Goal: Task Accomplishment & Management: Use online tool/utility

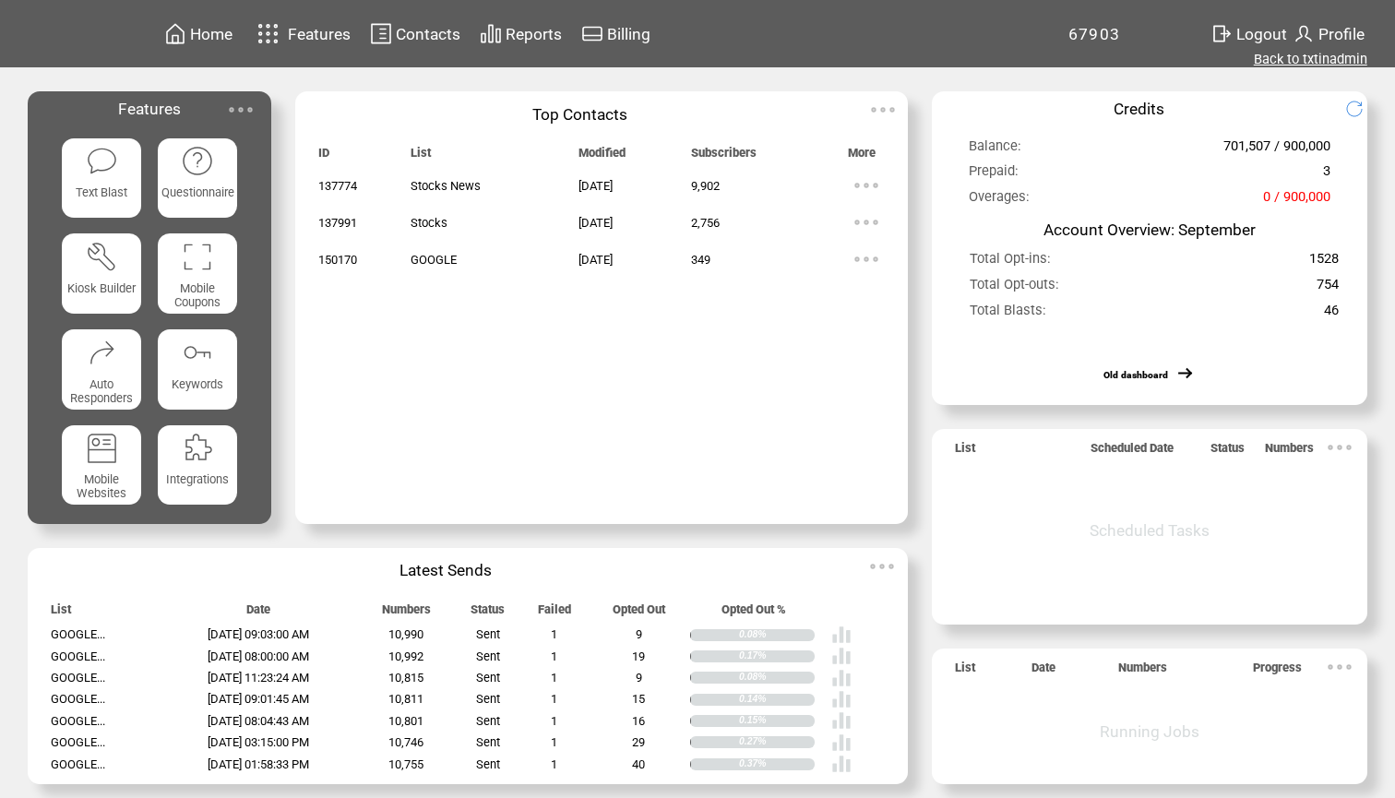
click at [1299, 59] on link "Back to txtinadmin" at bounding box center [1309, 59] width 113 height 17
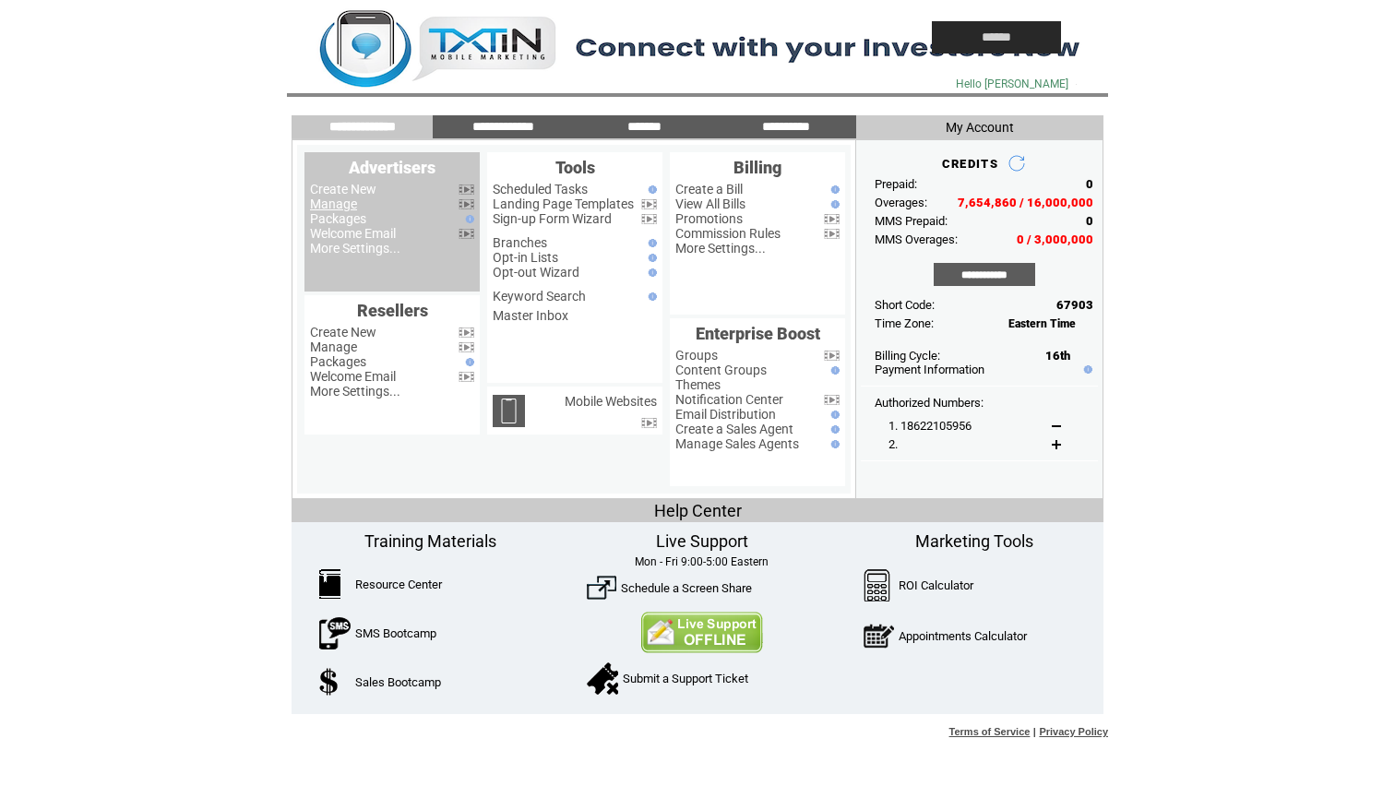
click at [350, 208] on link "Manage" at bounding box center [333, 203] width 47 height 15
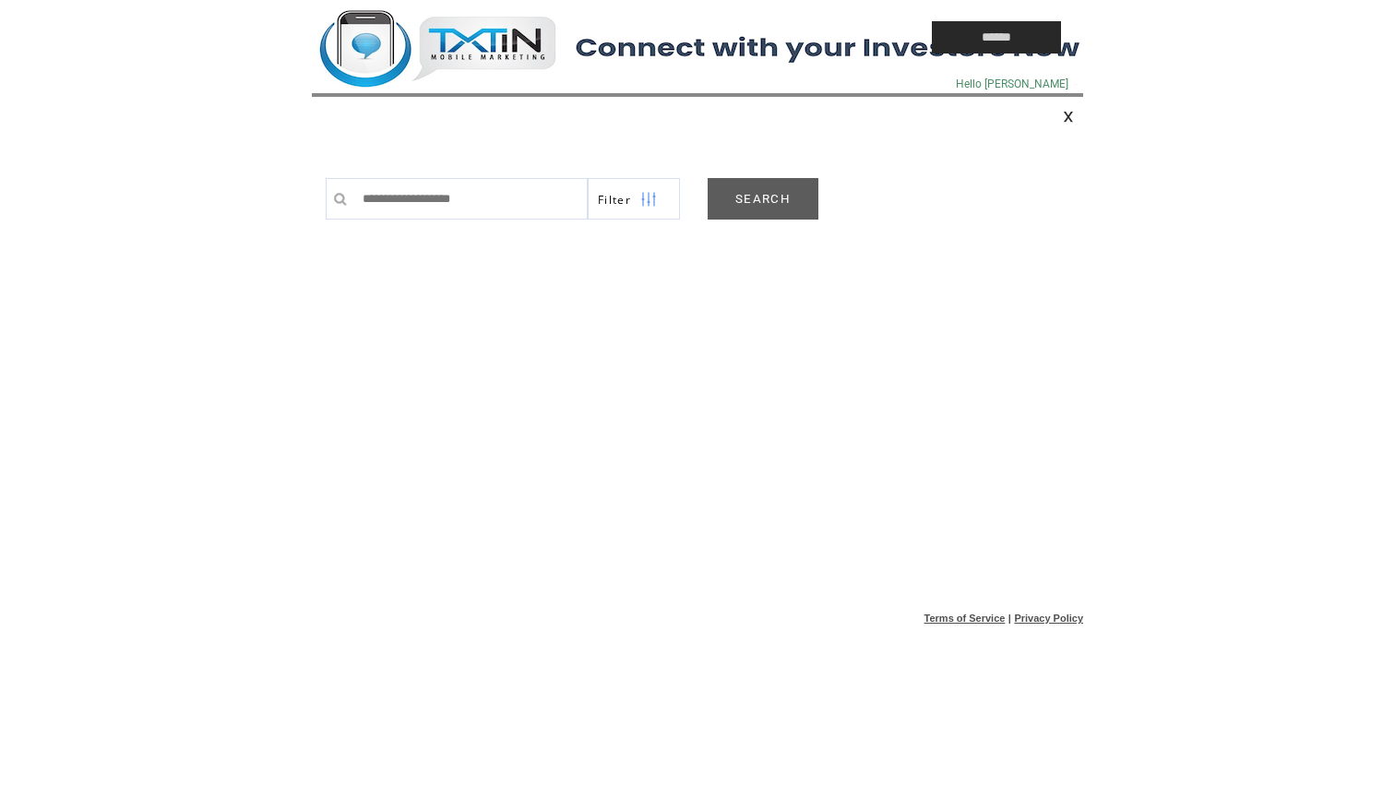
click at [753, 203] on link "SEARCH" at bounding box center [762, 199] width 111 height 42
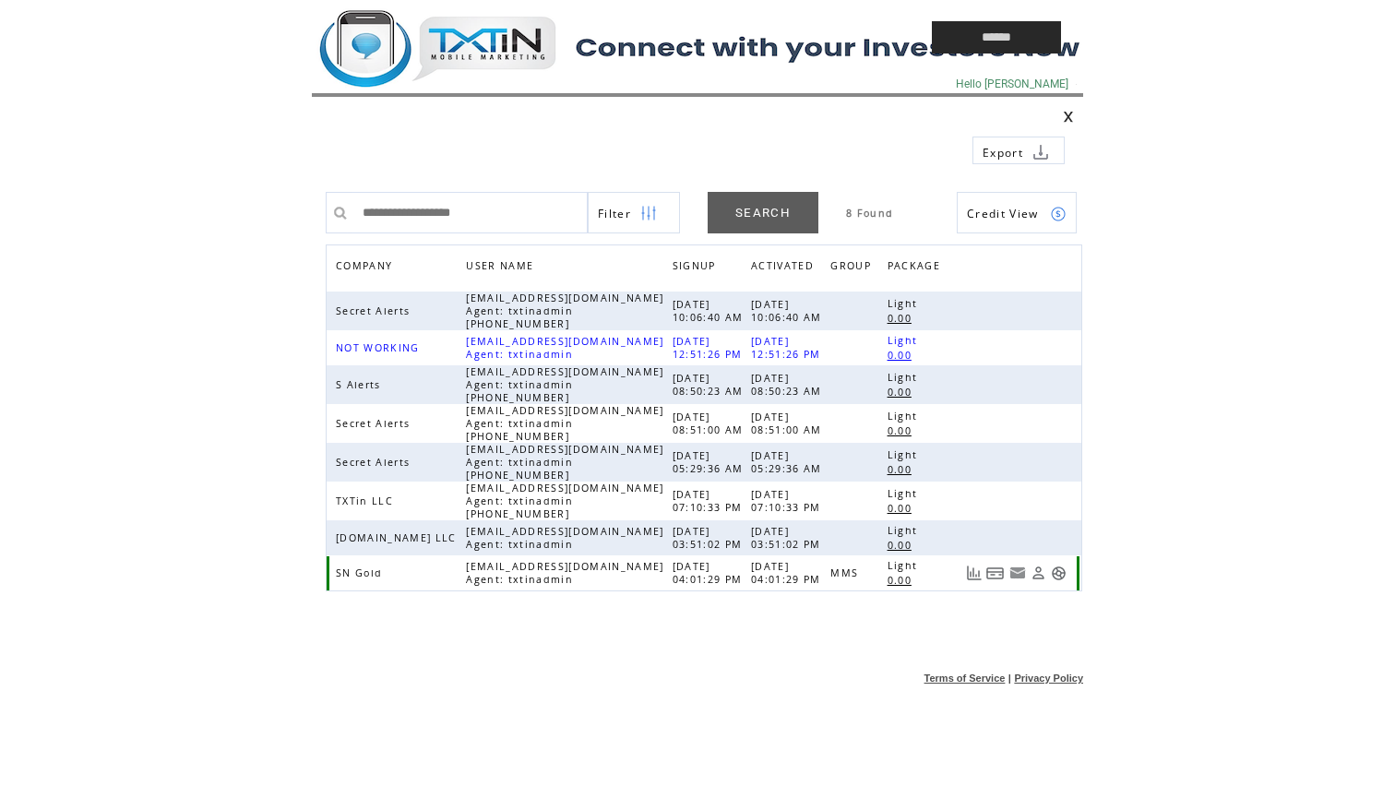
click at [1054, 576] on link at bounding box center [1059, 573] width 16 height 16
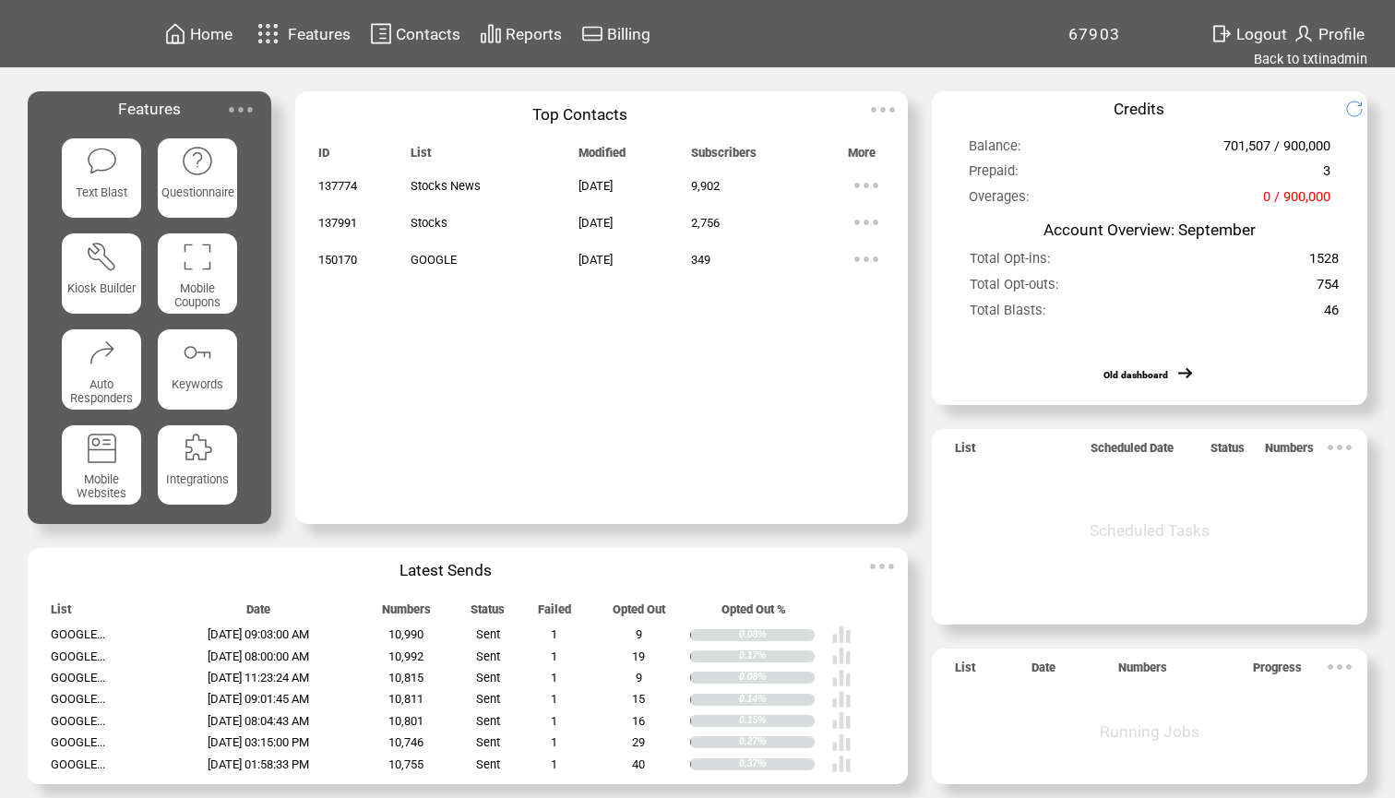
click at [511, 43] on td "Reports" at bounding box center [534, 33] width 58 height 25
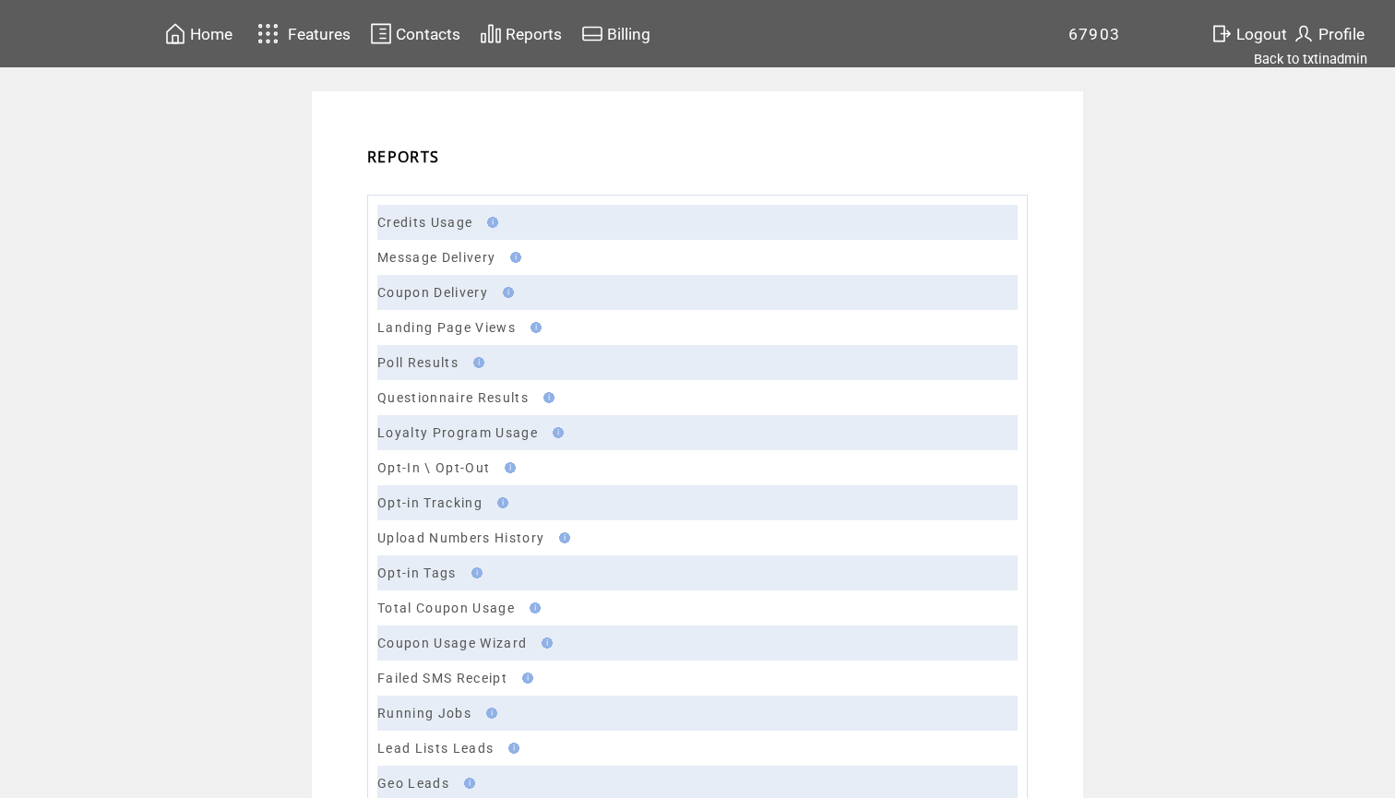
click at [435, 243] on td "Message Delivery" at bounding box center [697, 257] width 640 height 35
click at [435, 250] on link "Message Delivery" at bounding box center [436, 257] width 118 height 15
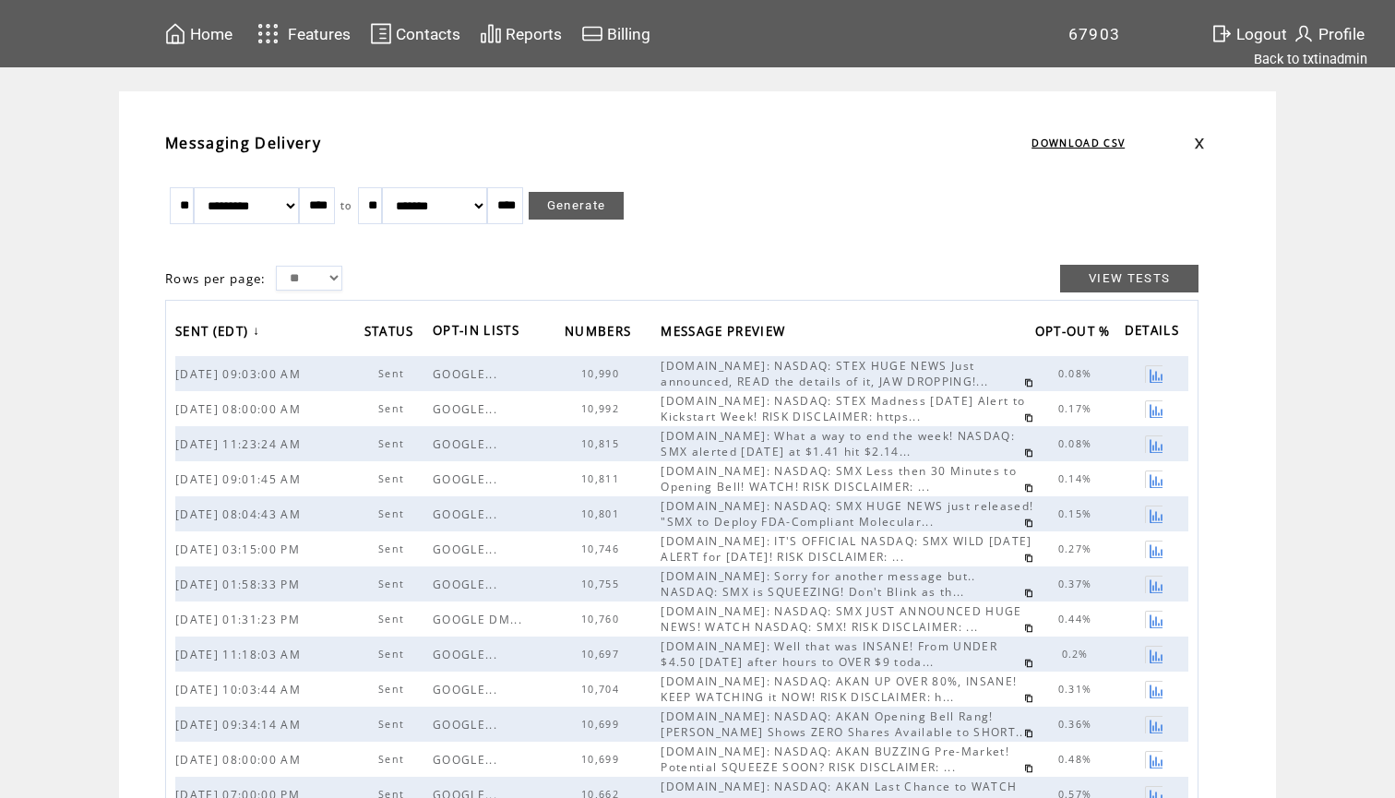
click at [1024, 382] on link at bounding box center [1028, 382] width 9 height 9
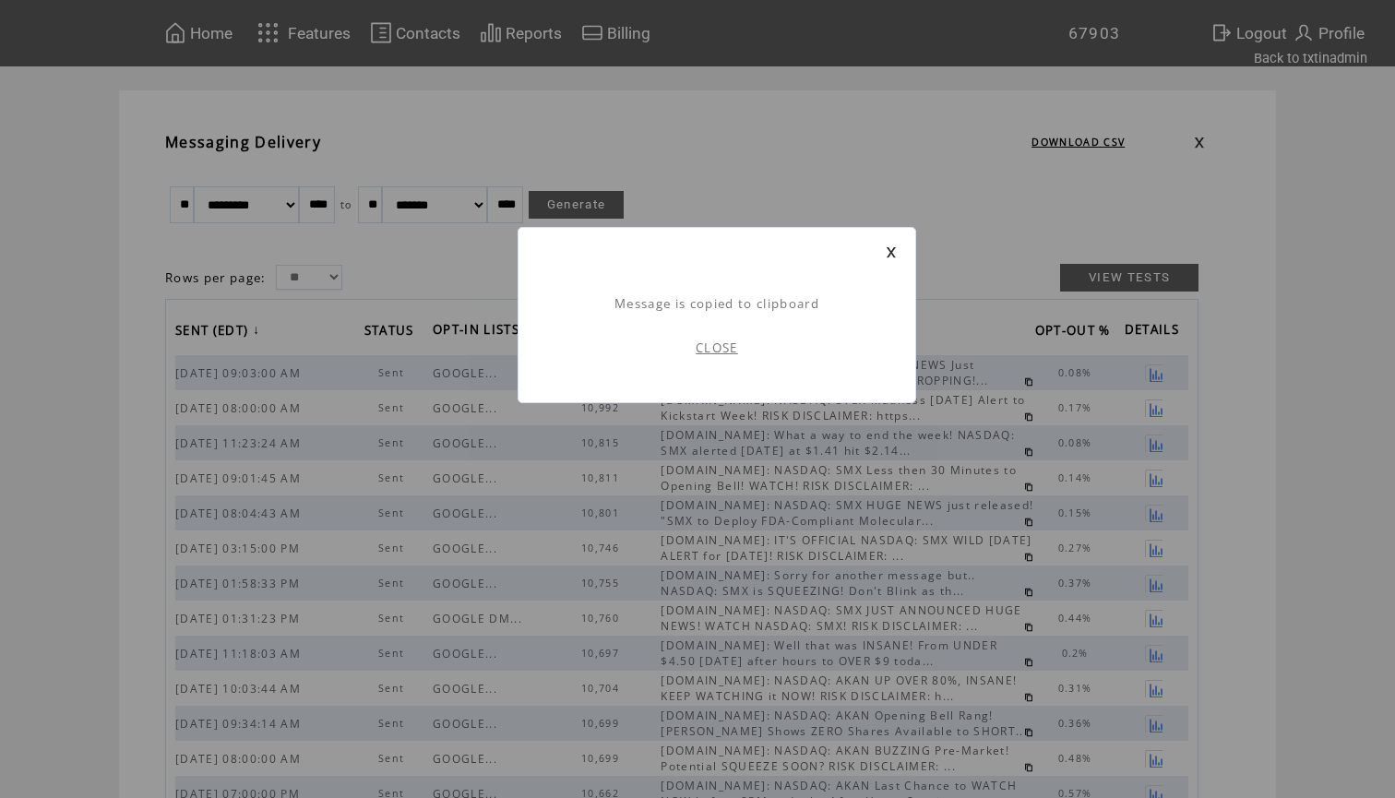
click at [718, 348] on link "CLOSE" at bounding box center [716, 347] width 42 height 17
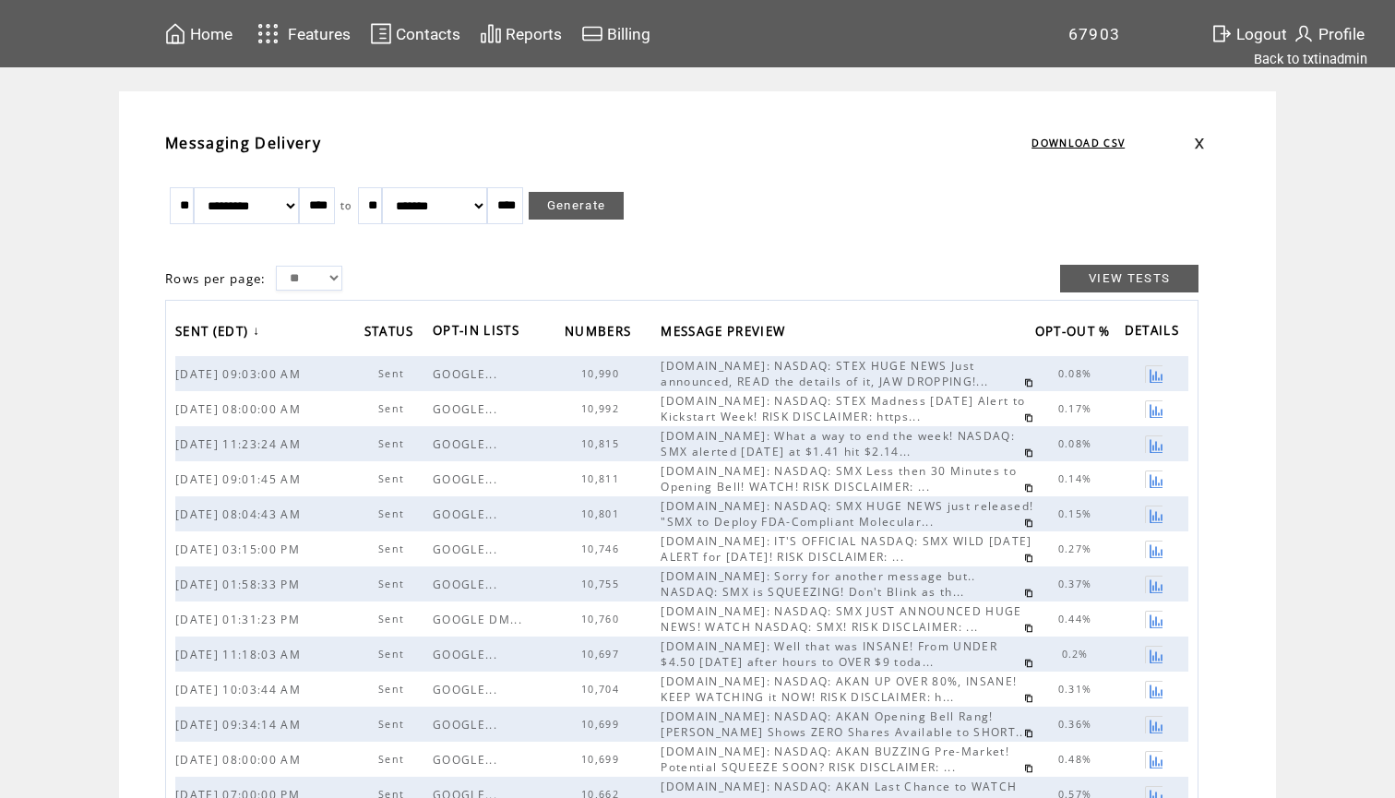
click at [216, 42] on span "Home" at bounding box center [211, 34] width 42 height 18
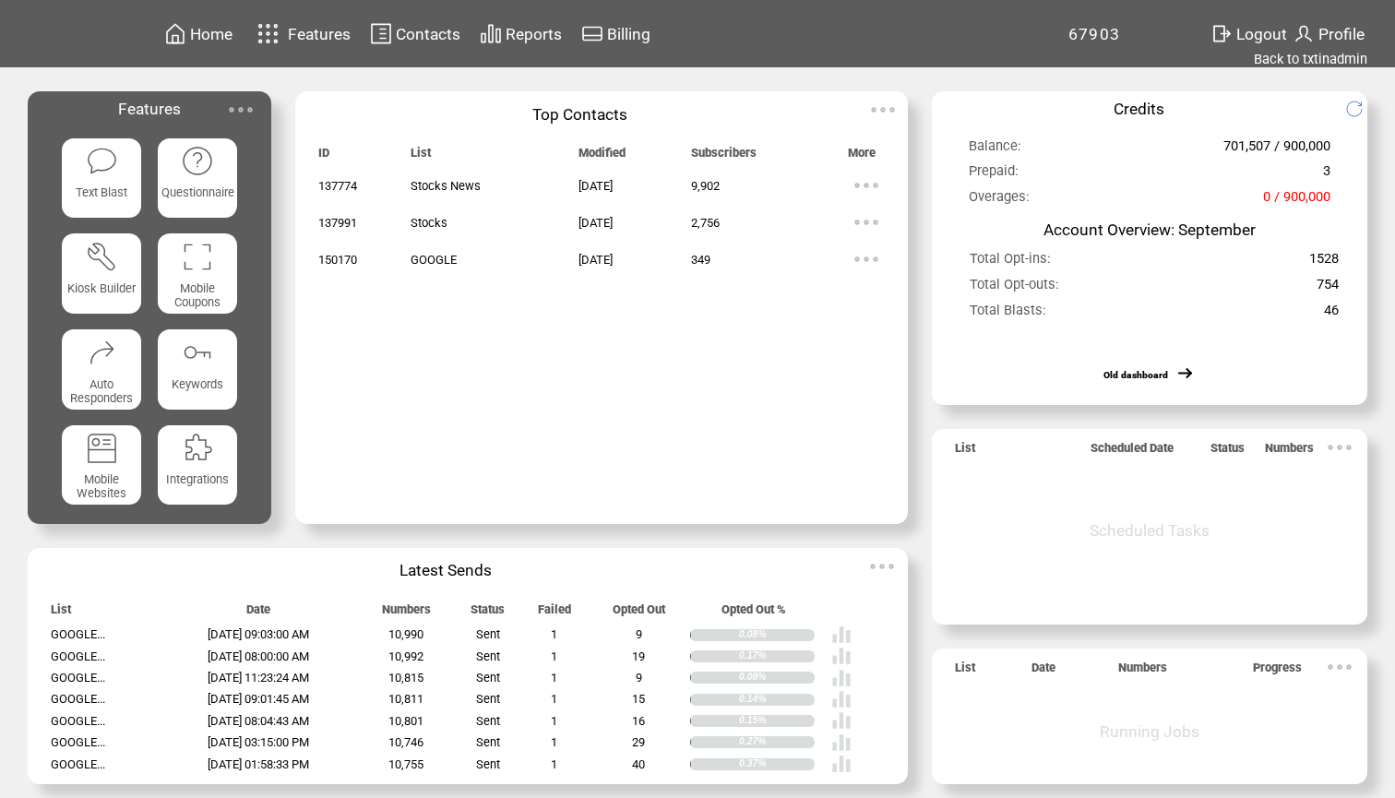
click at [92, 177] on img at bounding box center [102, 161] width 32 height 32
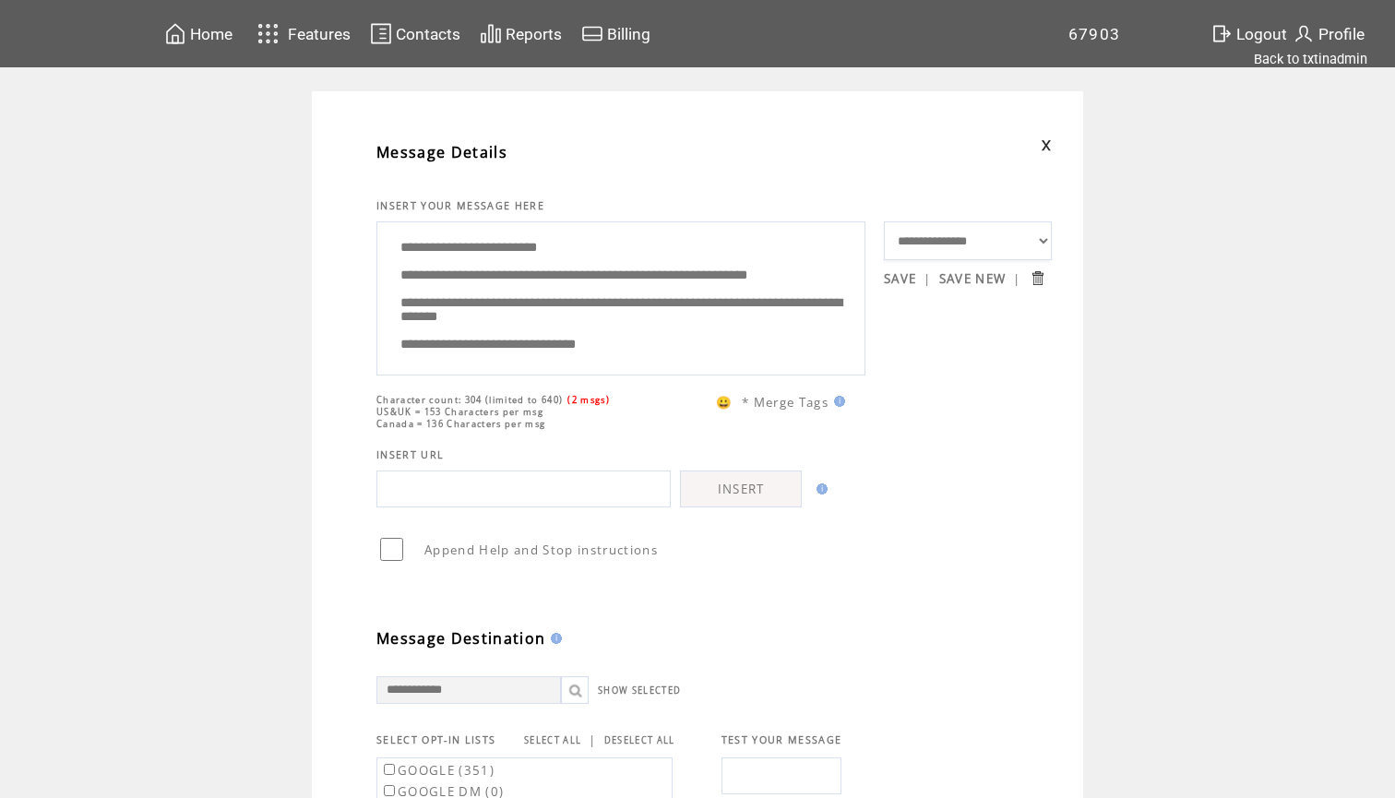
drag, startPoint x: 677, startPoint y: 301, endPoint x: 386, endPoint y: 287, distance: 290.9
click at [386, 287] on textarea "**********" at bounding box center [620, 296] width 469 height 138
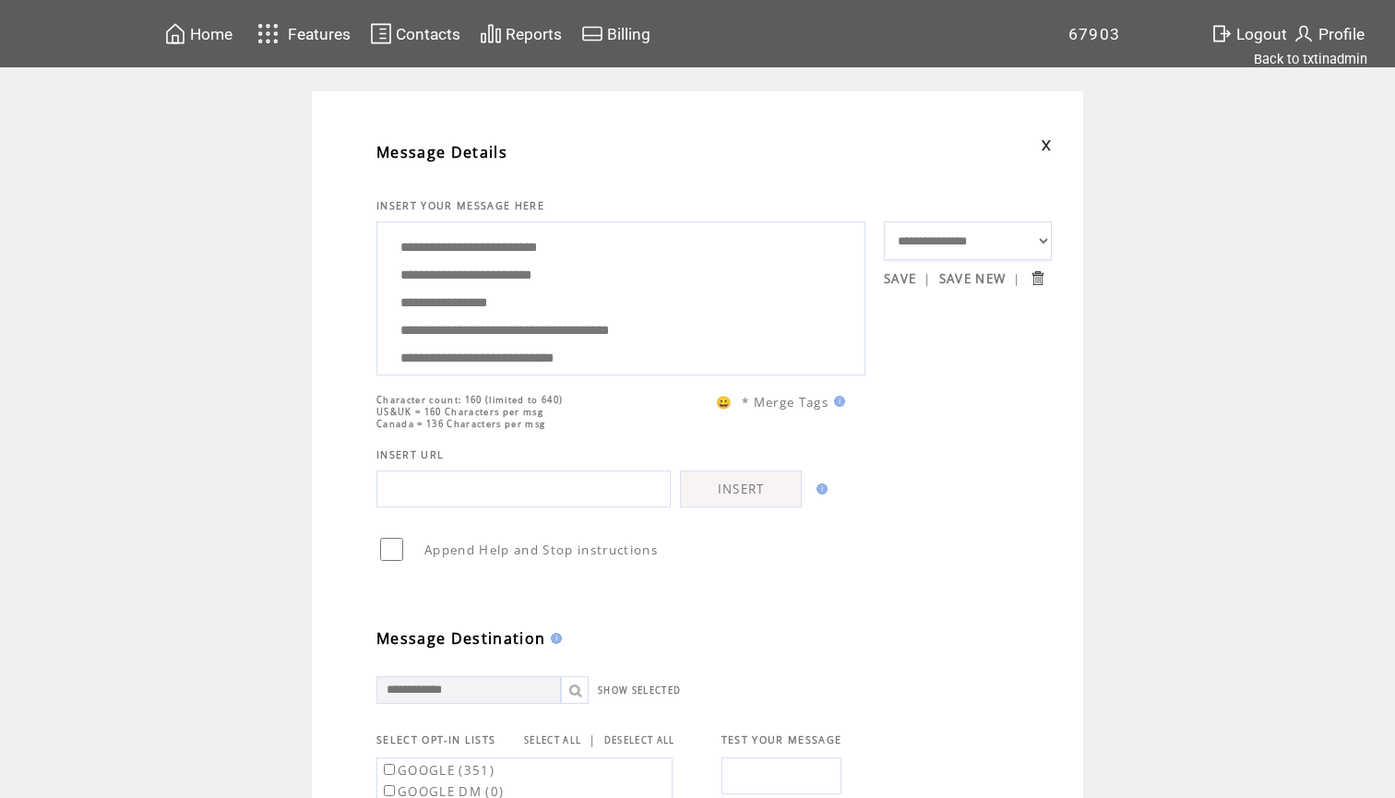
click at [555, 307] on textarea "**********" at bounding box center [620, 296] width 469 height 138
drag, startPoint x: 579, startPoint y: 352, endPoint x: 537, endPoint y: 143, distance: 213.6
click at [537, 143] on tbody "**********" at bounding box center [713, 646] width 675 height 1037
click at [577, 291] on textarea "**********" at bounding box center [620, 296] width 469 height 138
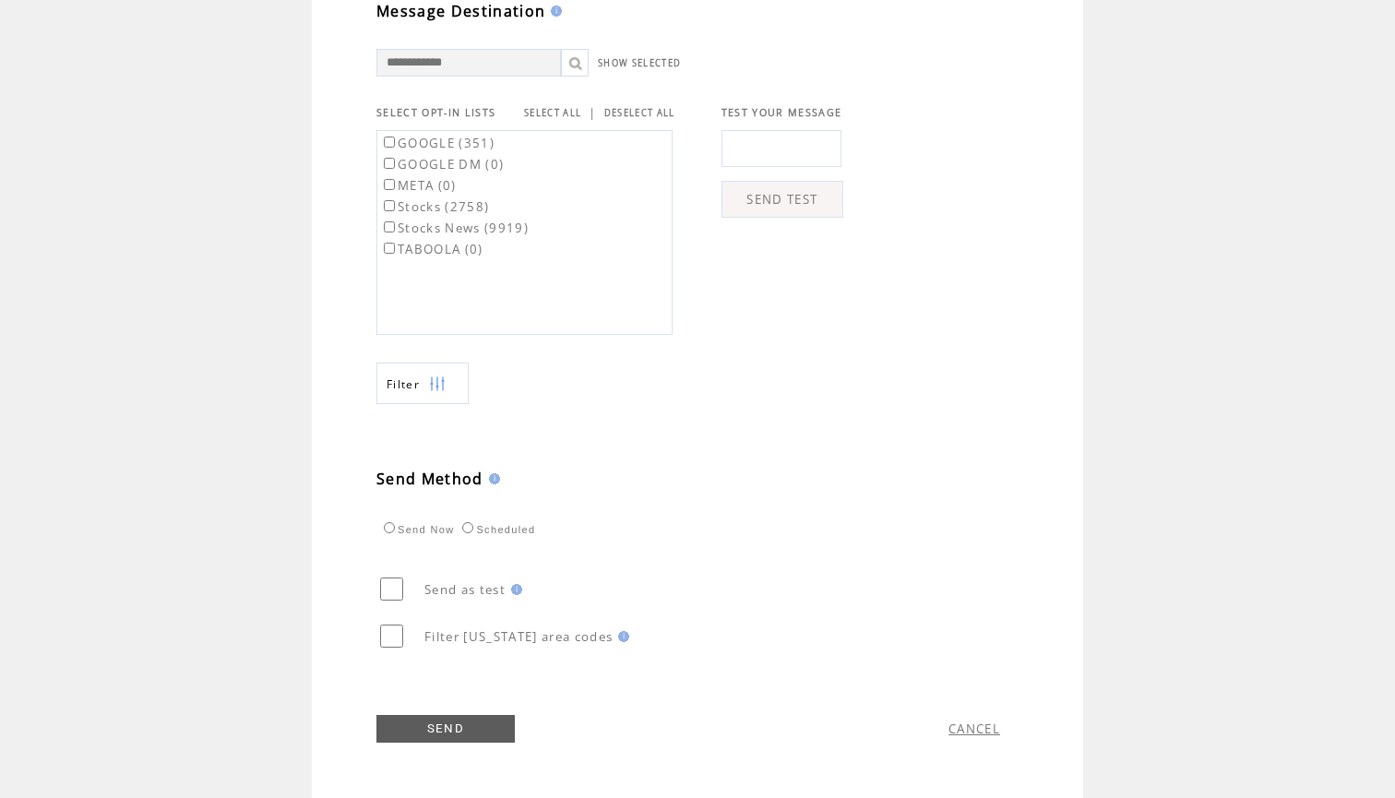
scroll to position [637, 0]
type textarea "**********"
click at [565, 107] on link "SELECT ALL" at bounding box center [552, 113] width 57 height 12
click at [439, 730] on link "SEND" at bounding box center [445, 729] width 138 height 28
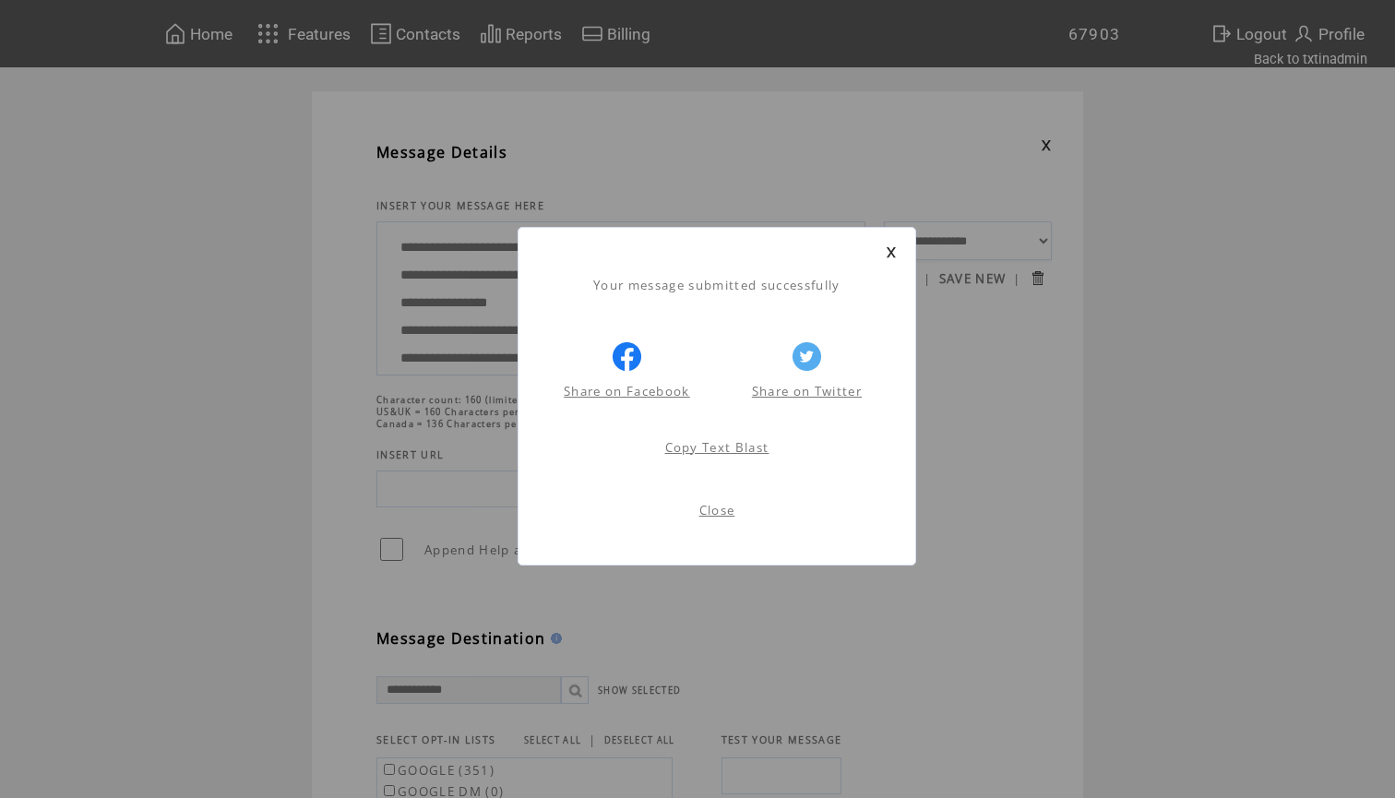
scroll to position [1, 0]
click at [895, 247] on link at bounding box center [890, 252] width 11 height 12
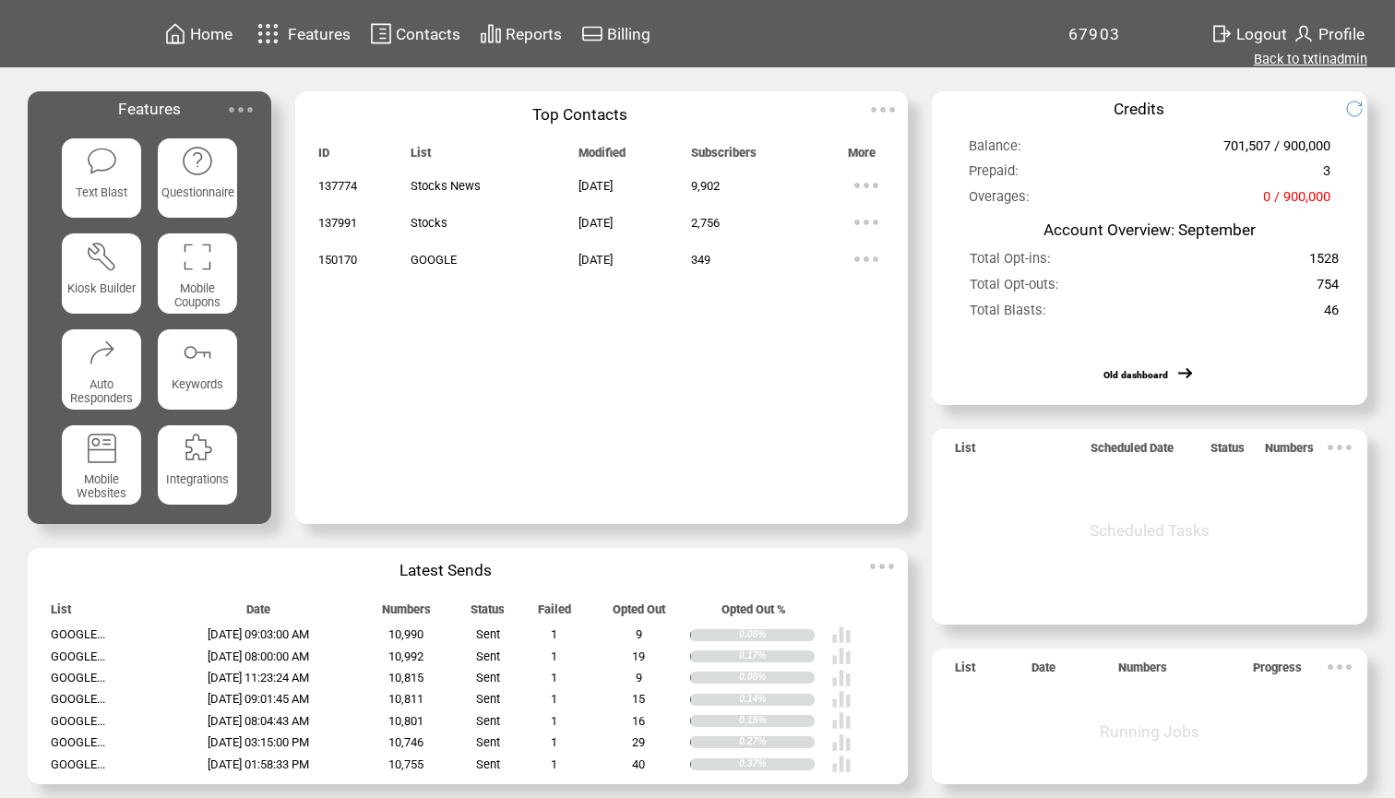
click at [1291, 64] on link "Back to txtinadmin" at bounding box center [1309, 59] width 113 height 17
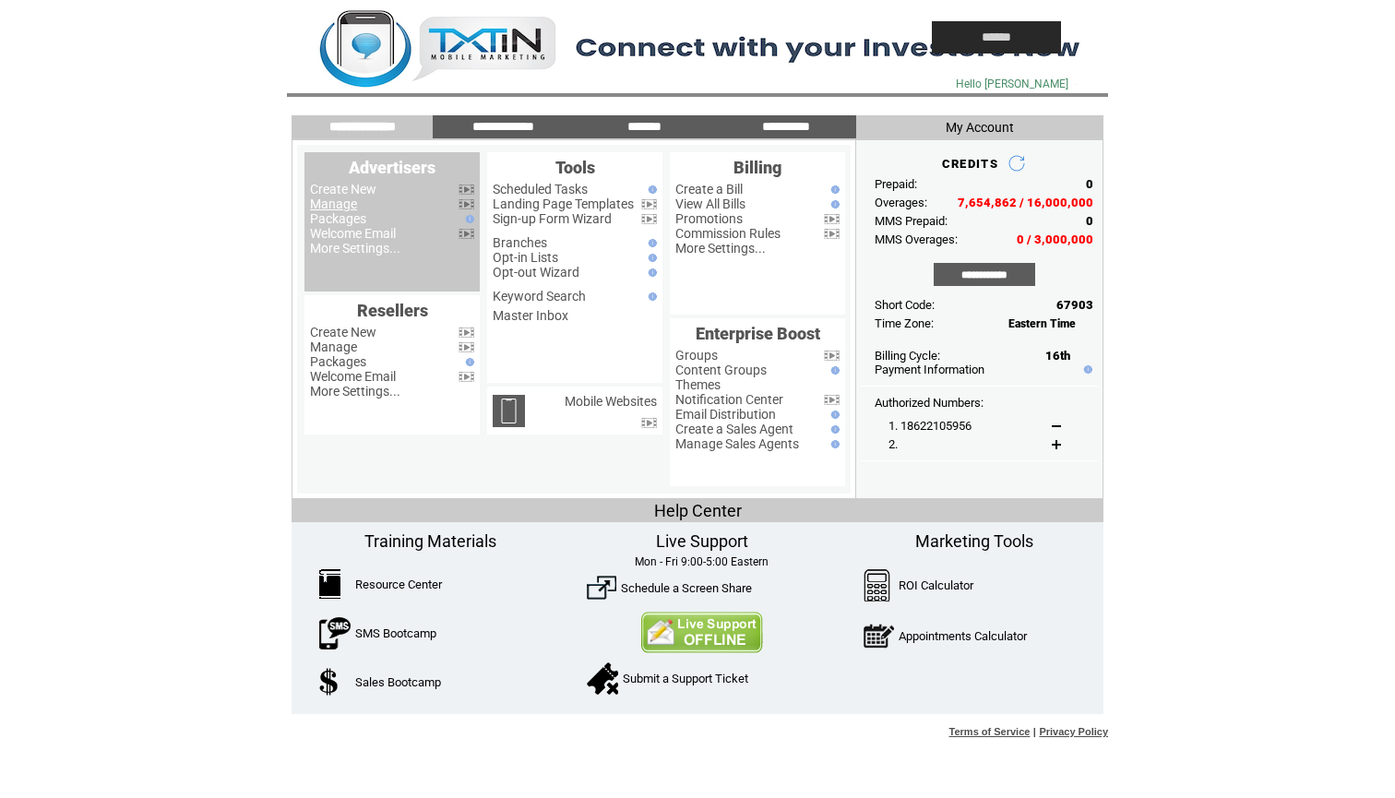
click at [341, 202] on link "Manage" at bounding box center [333, 203] width 47 height 15
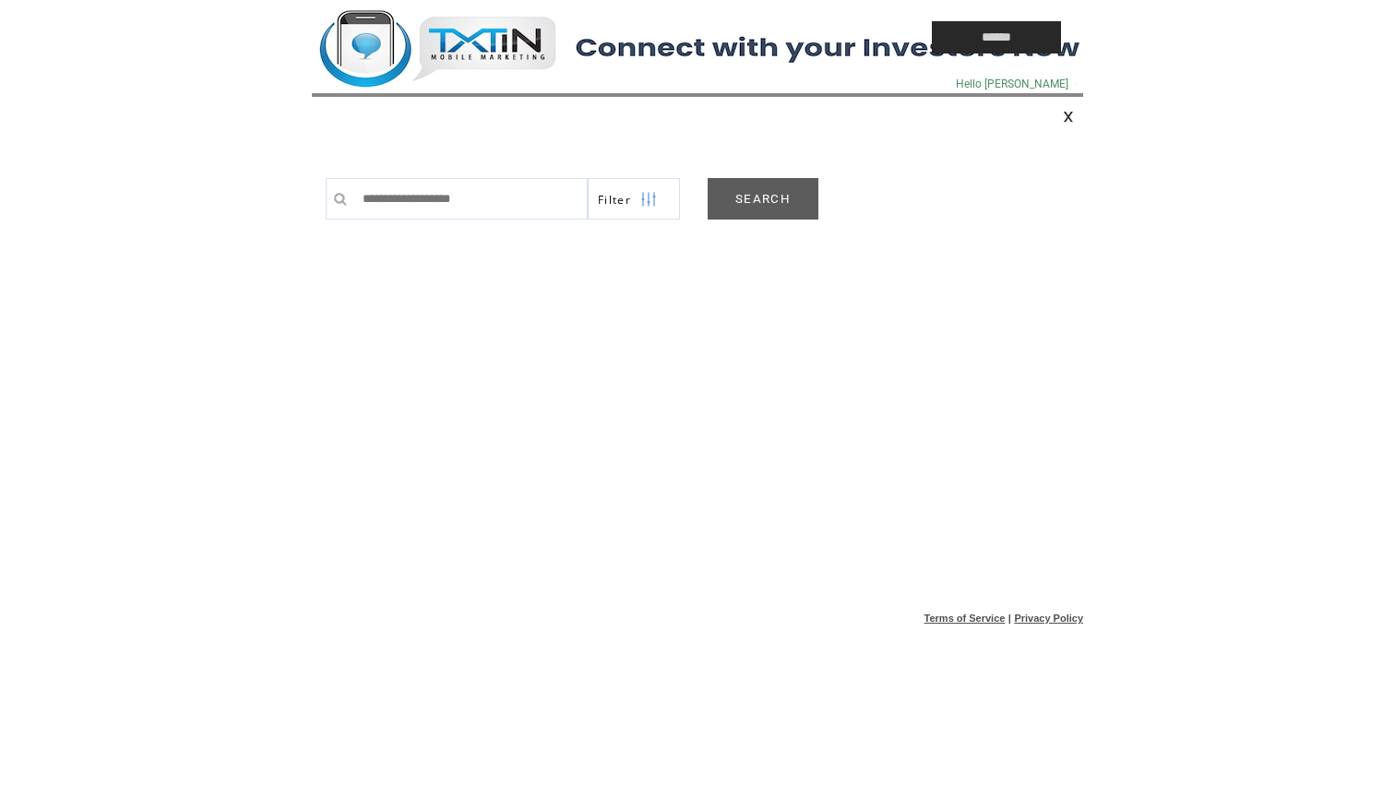
click at [790, 199] on link "SEARCH" at bounding box center [762, 199] width 111 height 42
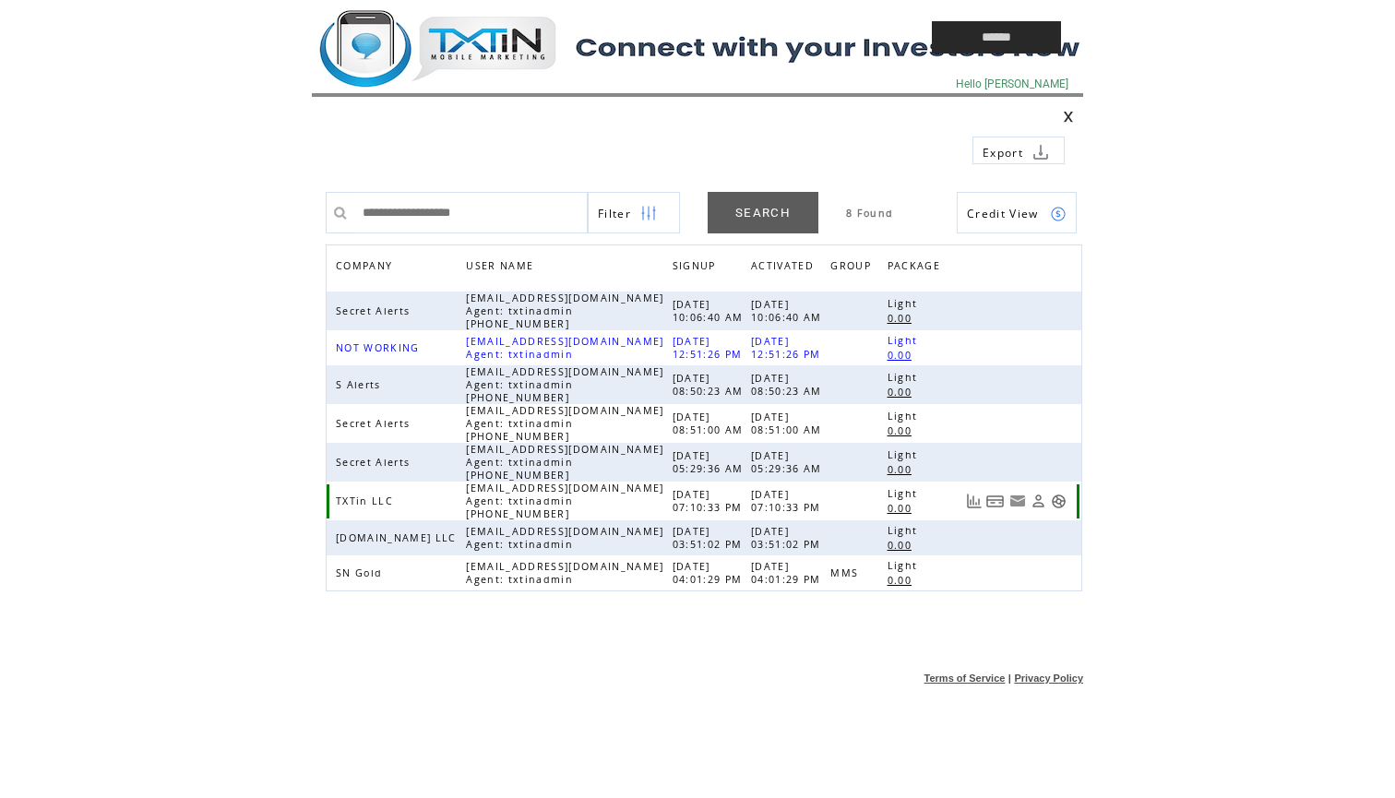
click at [1059, 500] on link at bounding box center [1059, 501] width 16 height 16
click at [496, 28] on td at bounding box center [579, 37] width 535 height 75
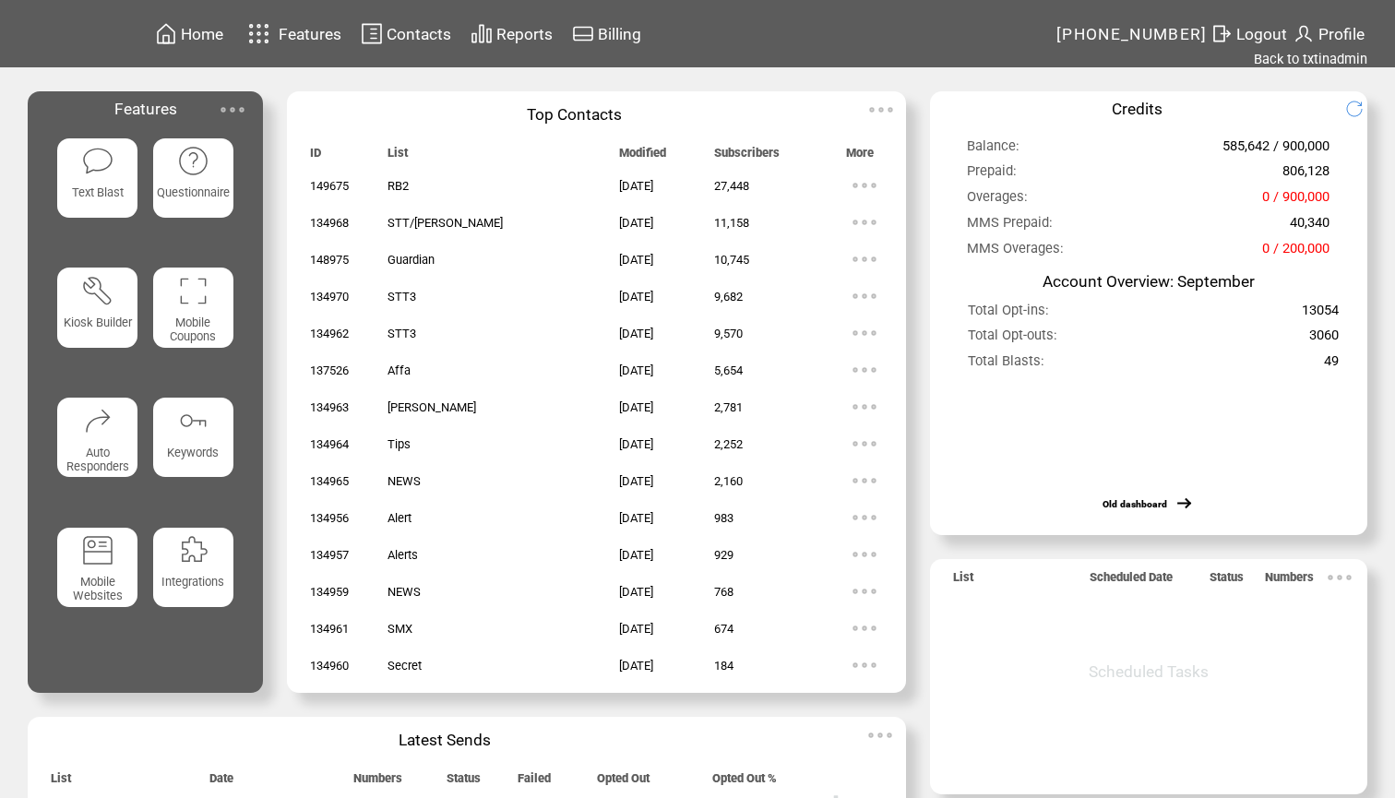
click at [109, 172] on img at bounding box center [97, 161] width 32 height 32
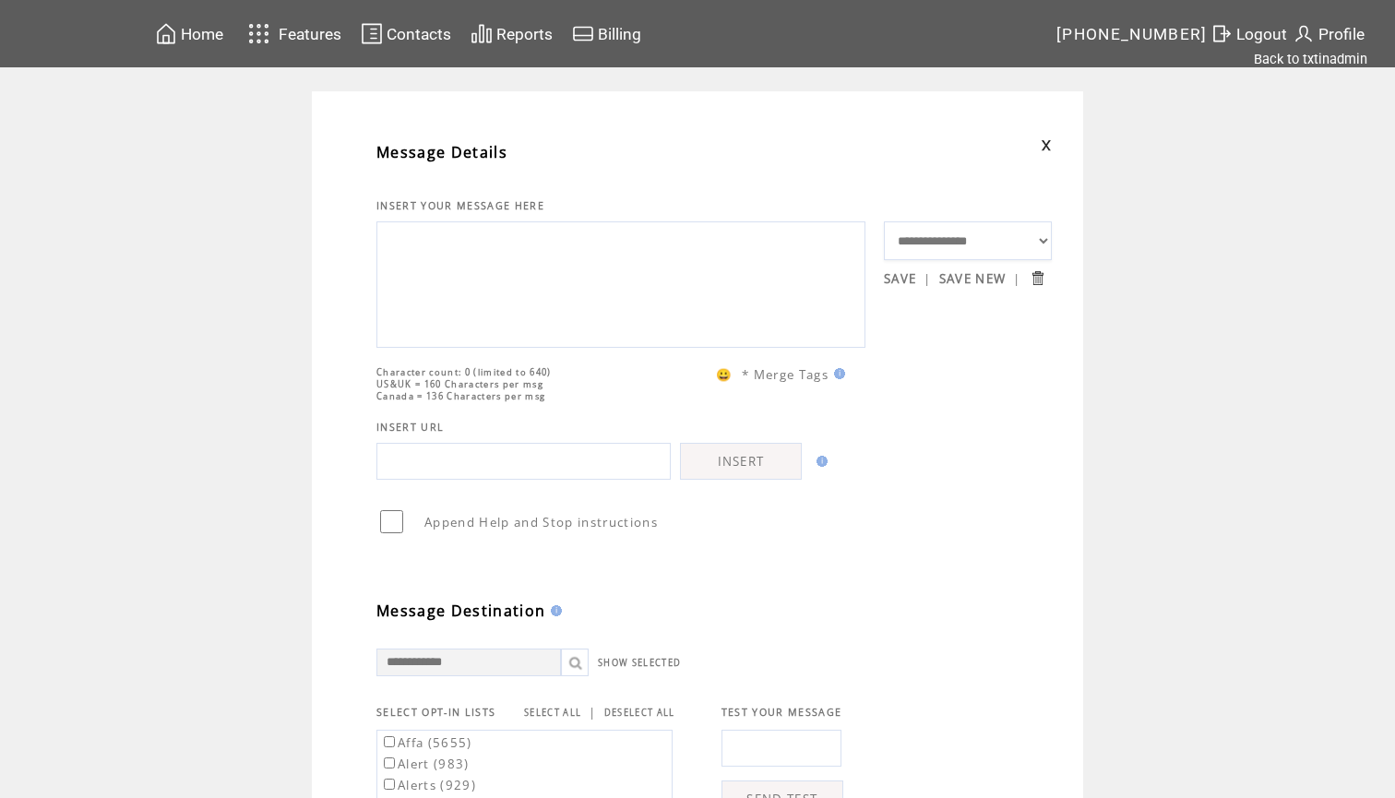
click at [508, 242] on textarea at bounding box center [620, 282] width 469 height 111
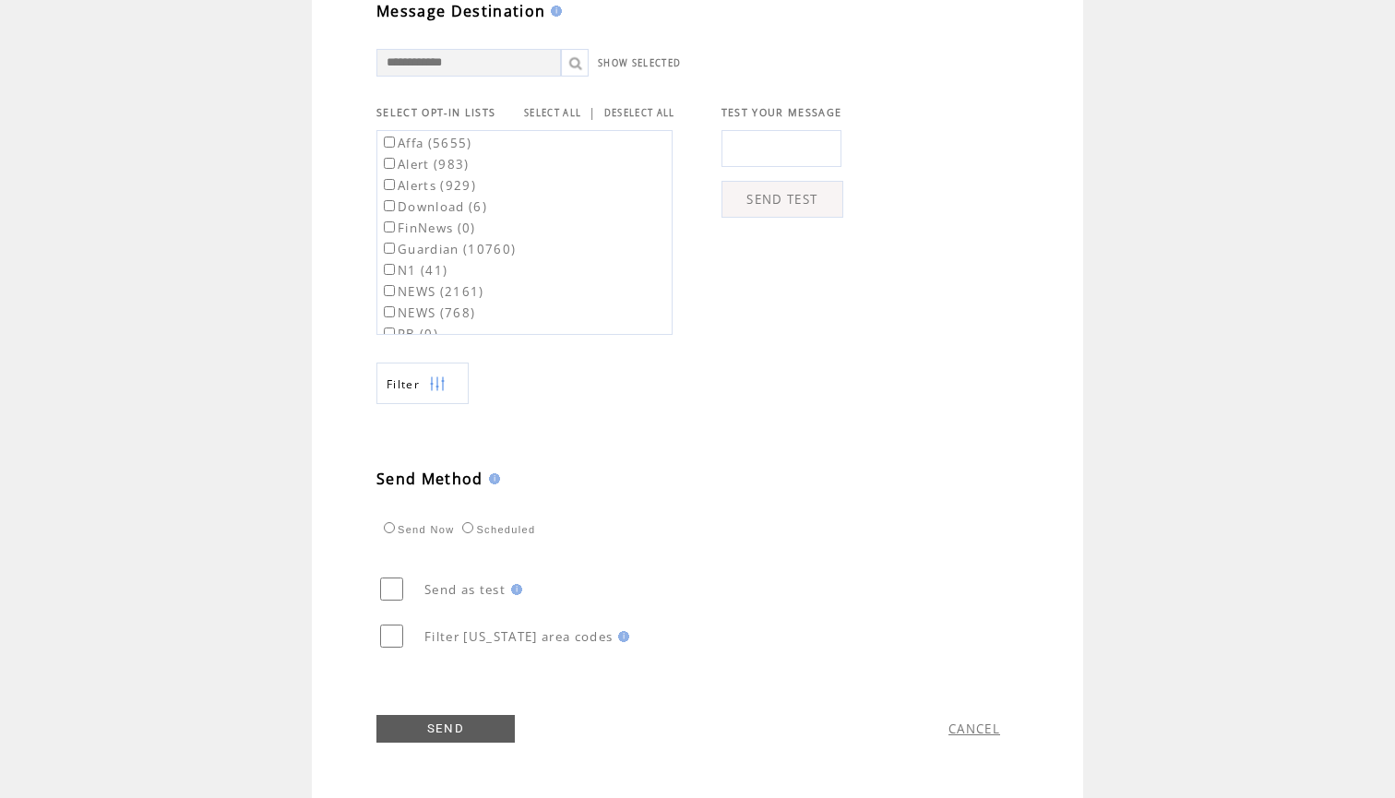
scroll to position [637, 0]
type textarea "**********"
click at [456, 139] on label "Affa (5655)" at bounding box center [426, 143] width 92 height 17
click at [474, 243] on label "Guardian (10760)" at bounding box center [448, 249] width 136 height 17
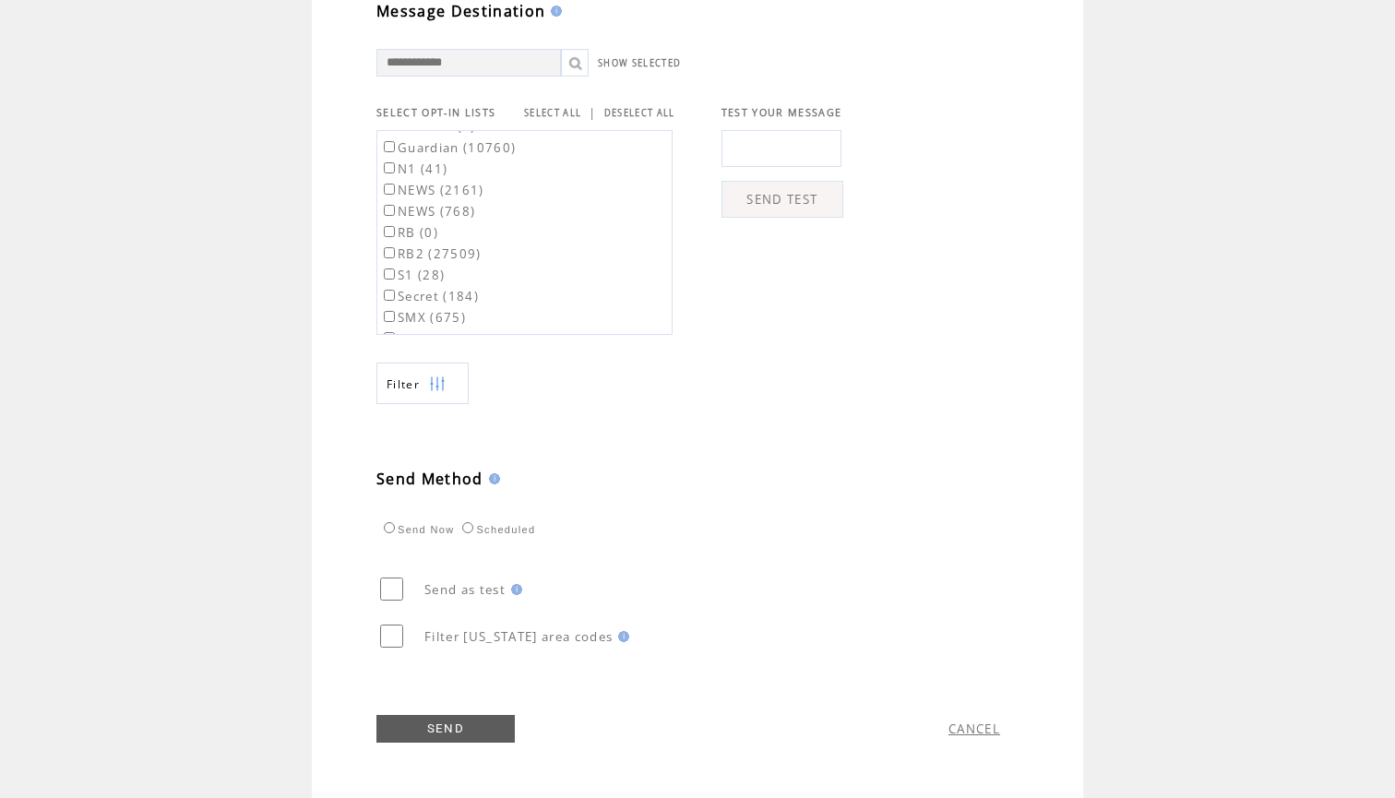
click at [466, 252] on label "RB2 (27509)" at bounding box center [430, 253] width 101 height 17
click at [454, 724] on link "SEND" at bounding box center [445, 729] width 138 height 28
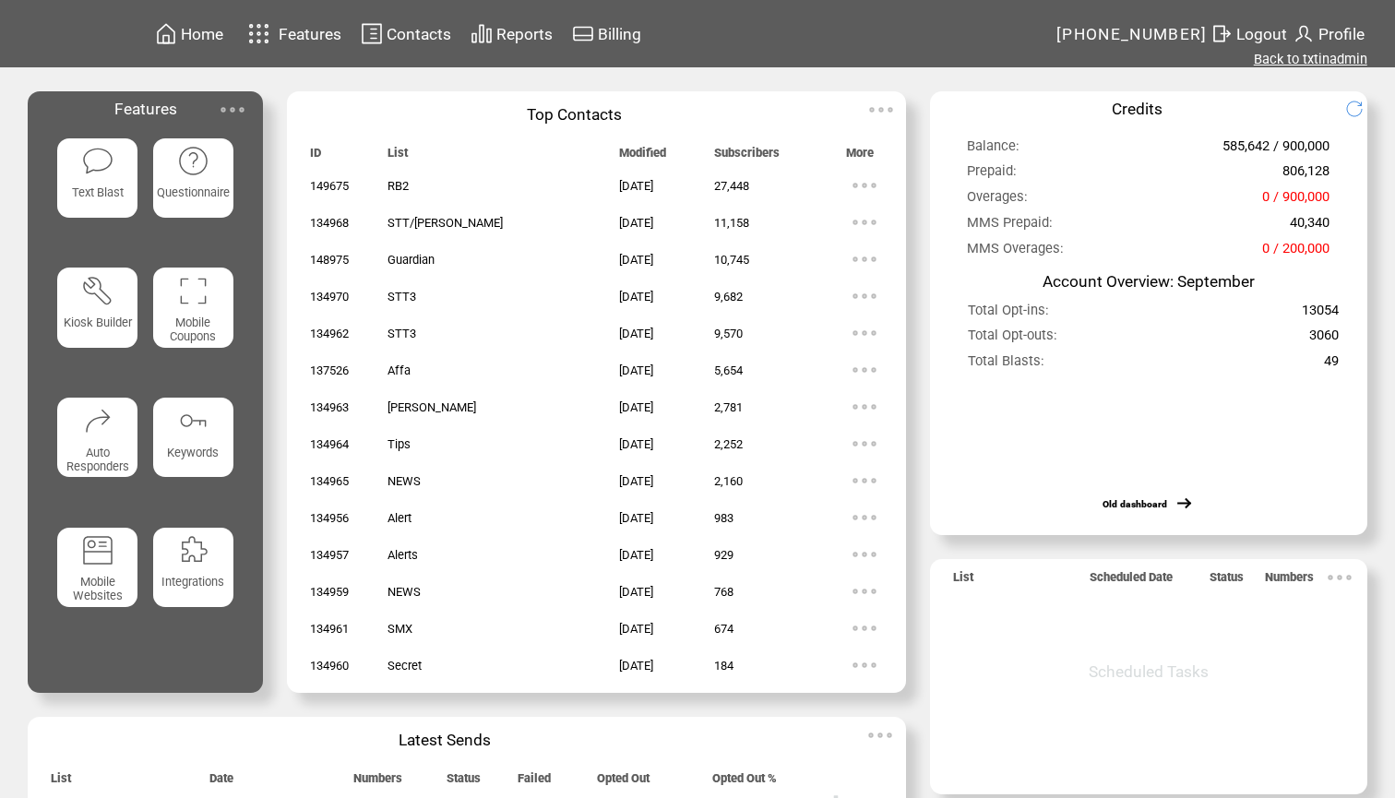
click at [1290, 62] on link "Back to txtinadmin" at bounding box center [1309, 59] width 113 height 17
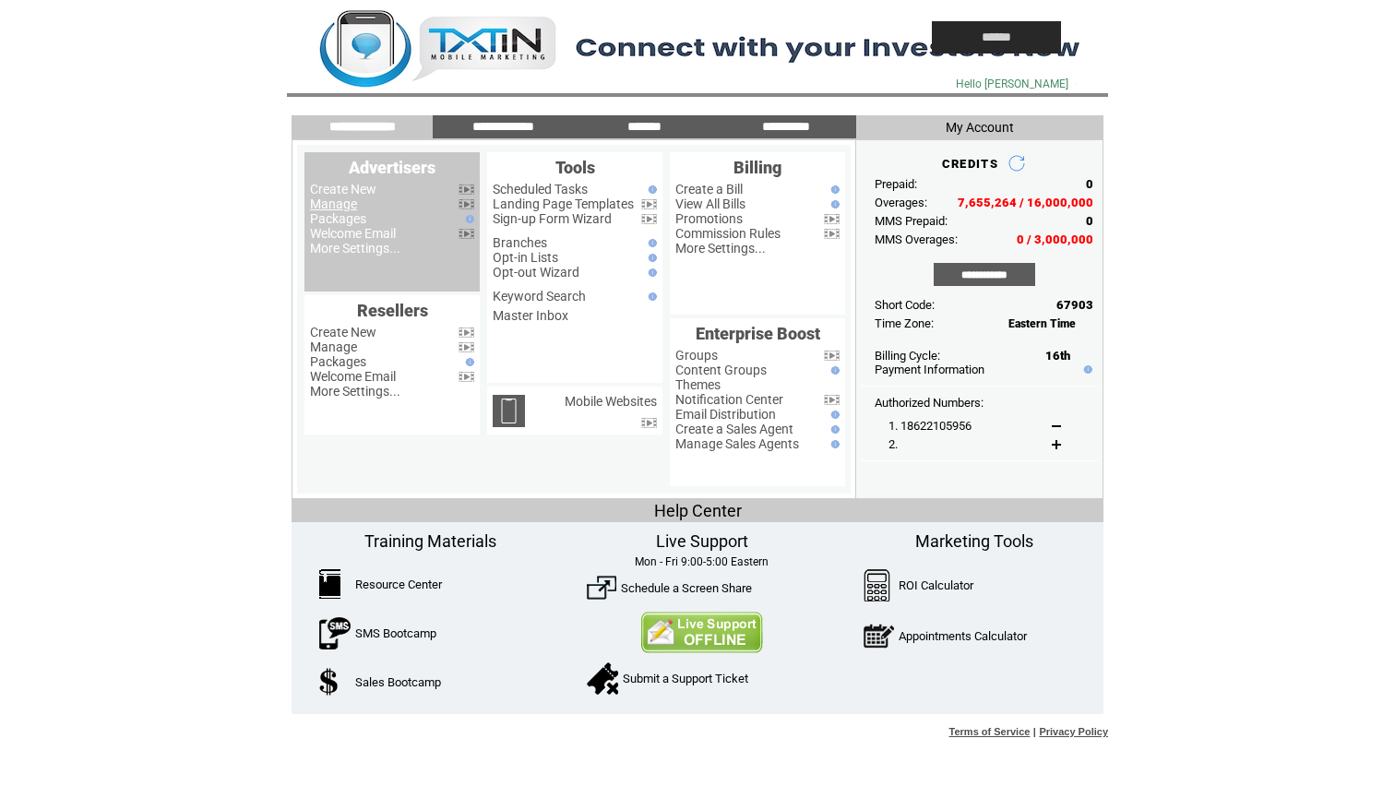
click at [343, 203] on link "Manage" at bounding box center [333, 203] width 47 height 15
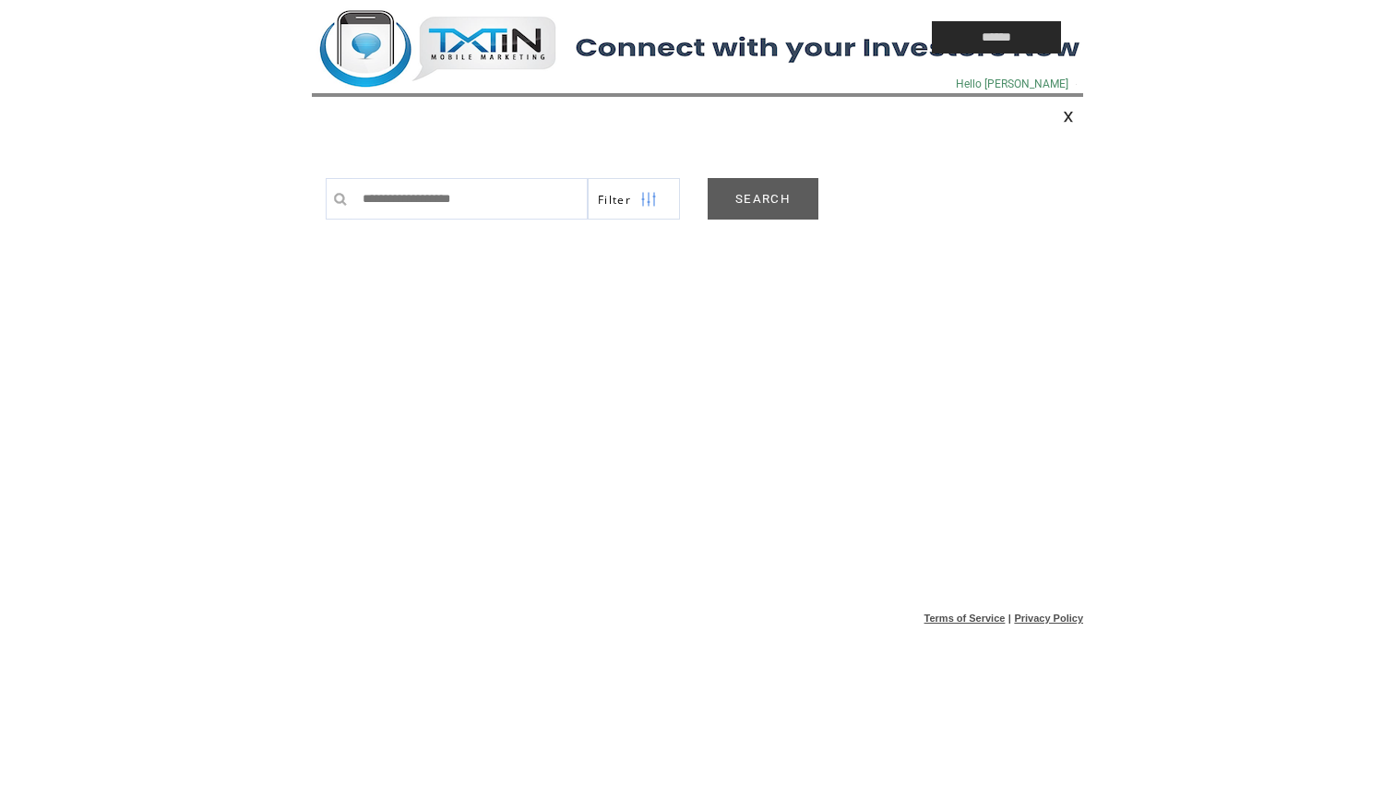
drag, startPoint x: 0, startPoint y: 0, endPoint x: 737, endPoint y: 206, distance: 765.1
click at [737, 206] on link "SEARCH" at bounding box center [762, 199] width 111 height 42
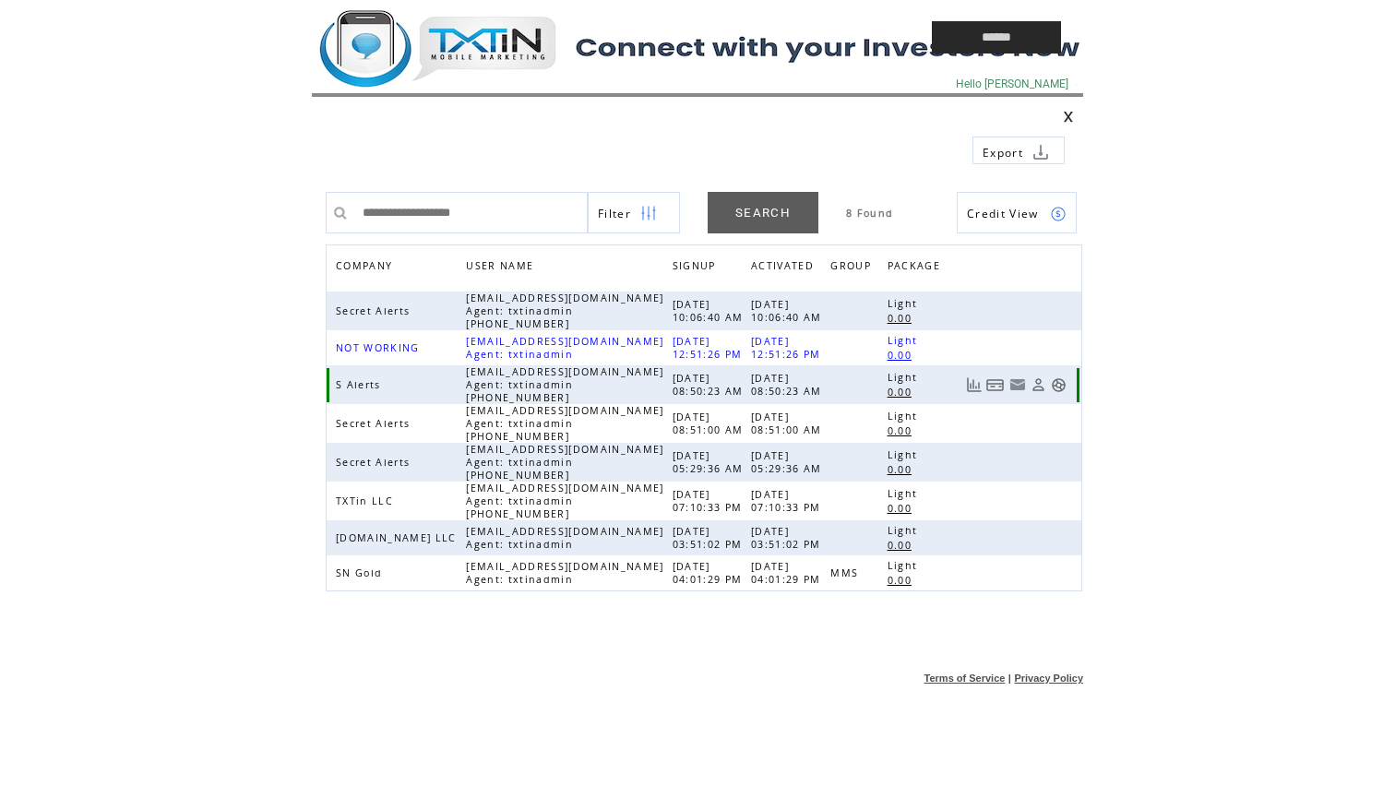
click at [1057, 385] on link at bounding box center [1059, 385] width 16 height 16
click at [496, 41] on td at bounding box center [579, 37] width 535 height 75
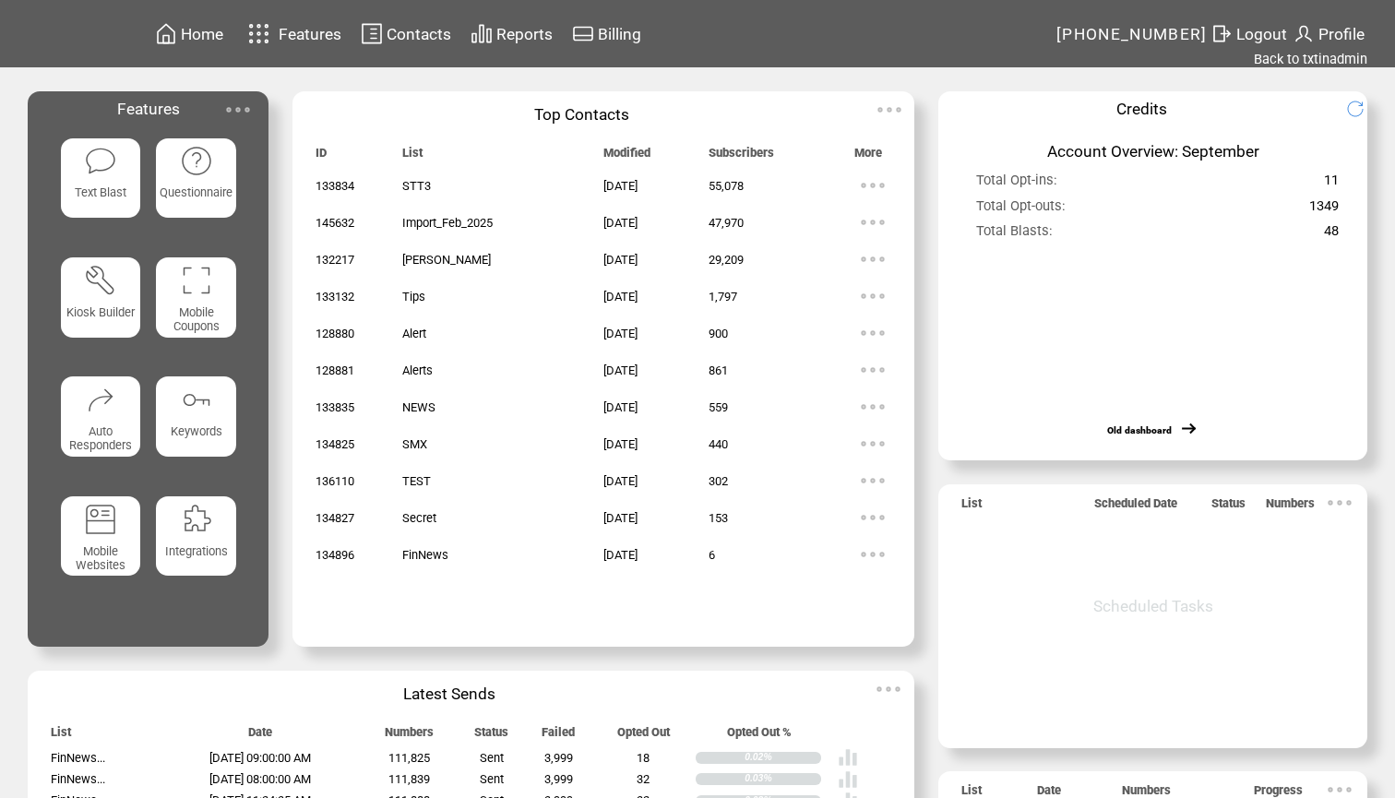
click at [90, 160] on img at bounding box center [100, 161] width 32 height 32
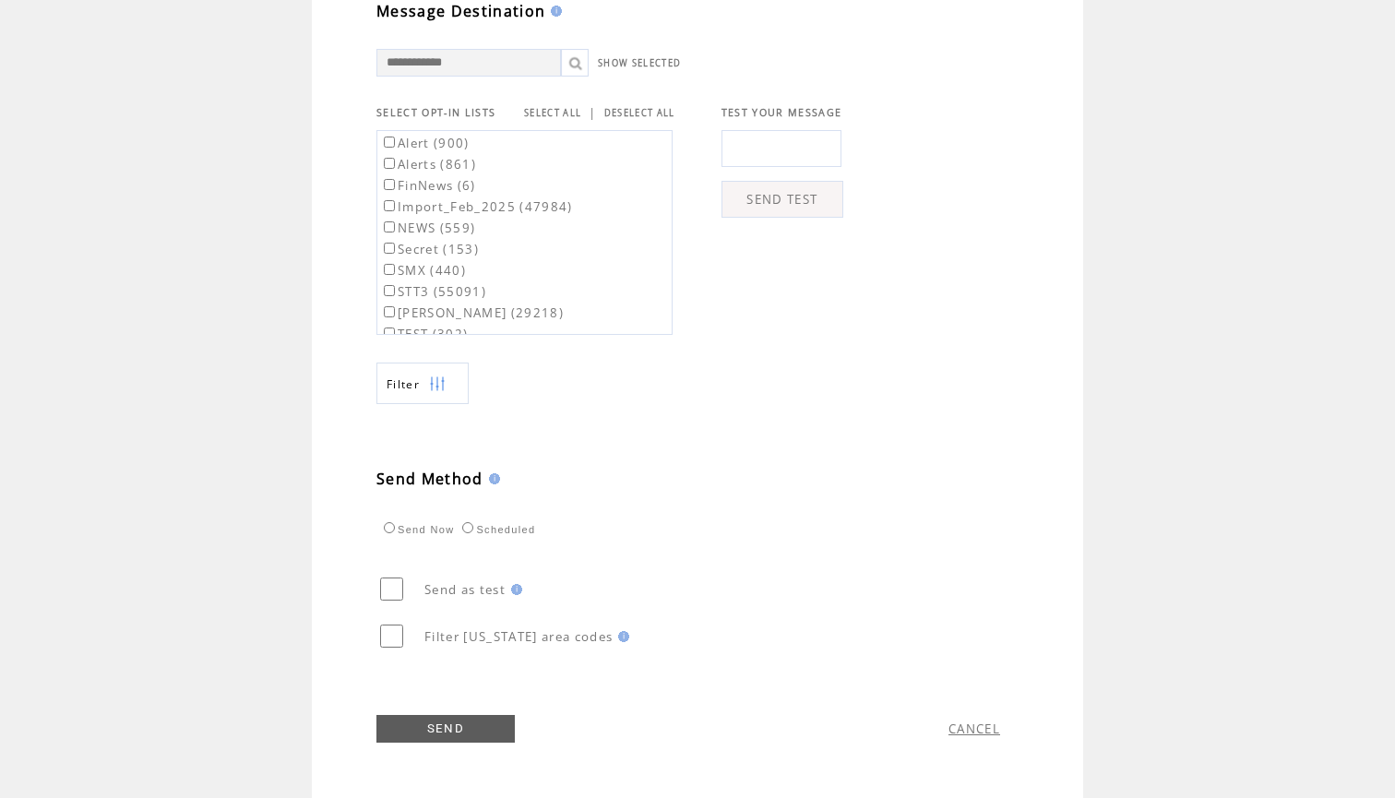
scroll to position [637, 0]
type textarea "**********"
click at [577, 107] on link "SELECT ALL" at bounding box center [552, 113] width 57 height 12
click at [464, 141] on label "Alert (900)" at bounding box center [424, 143] width 89 height 17
click at [446, 164] on label "Alerts (861)" at bounding box center [428, 164] width 96 height 17
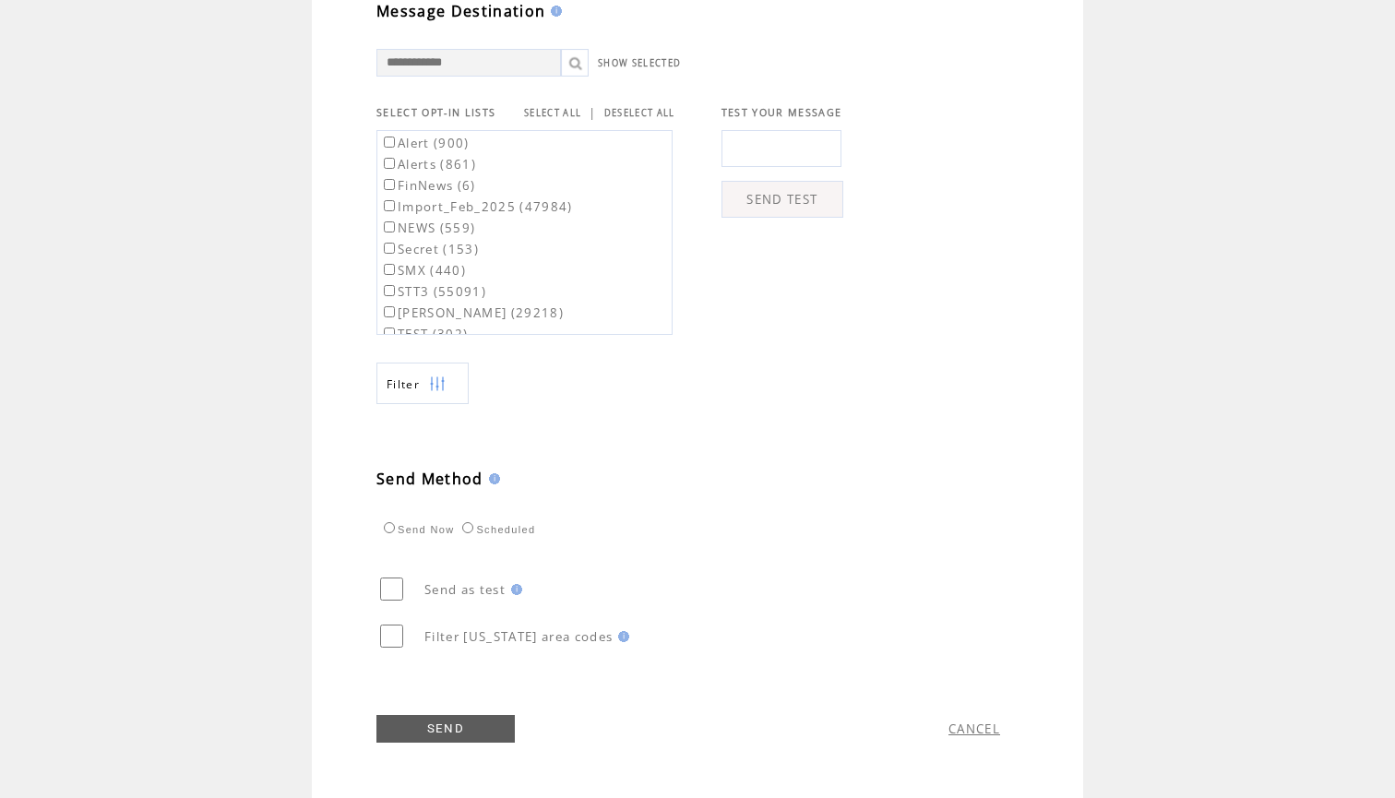
click at [437, 725] on link "SEND" at bounding box center [445, 729] width 138 height 28
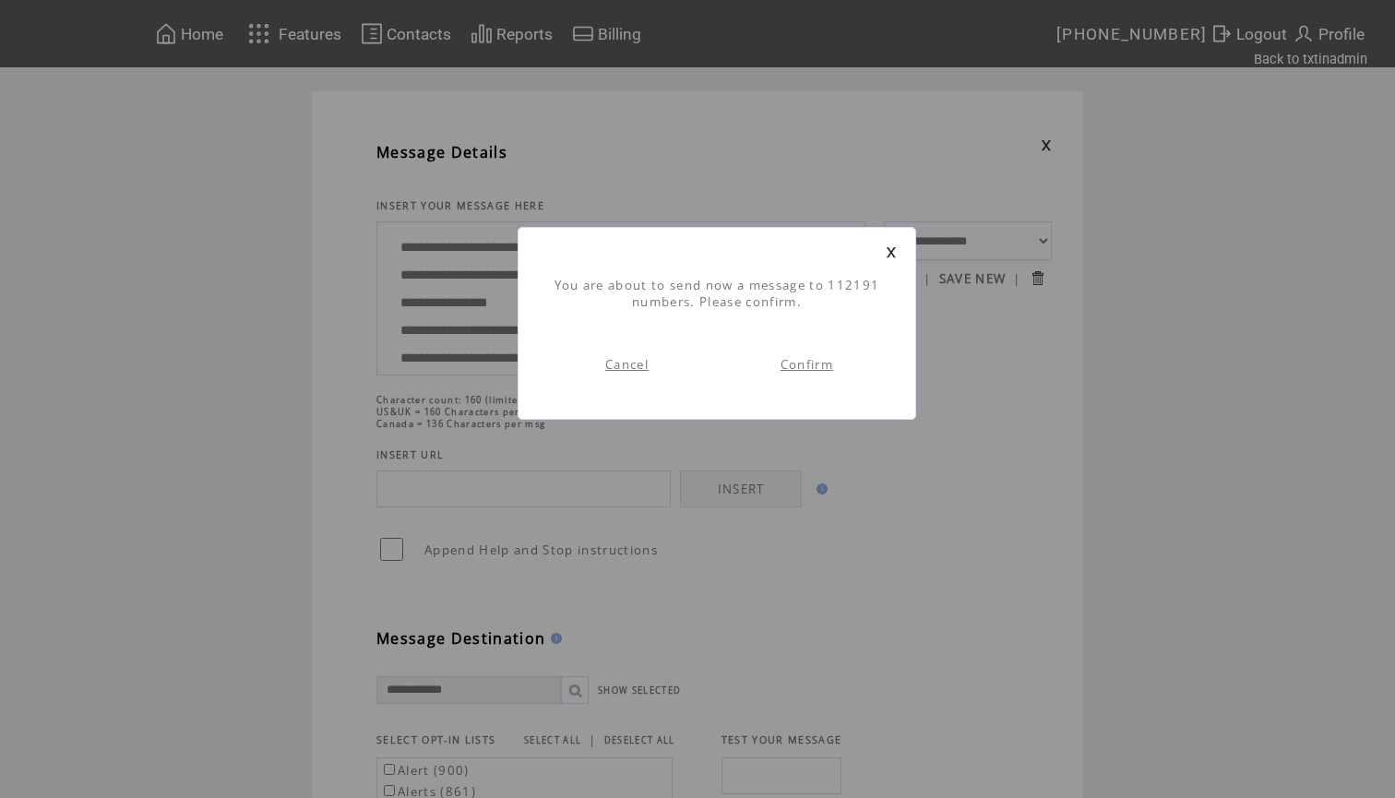
scroll to position [1, 0]
click at [814, 368] on link "Confirm" at bounding box center [806, 364] width 53 height 17
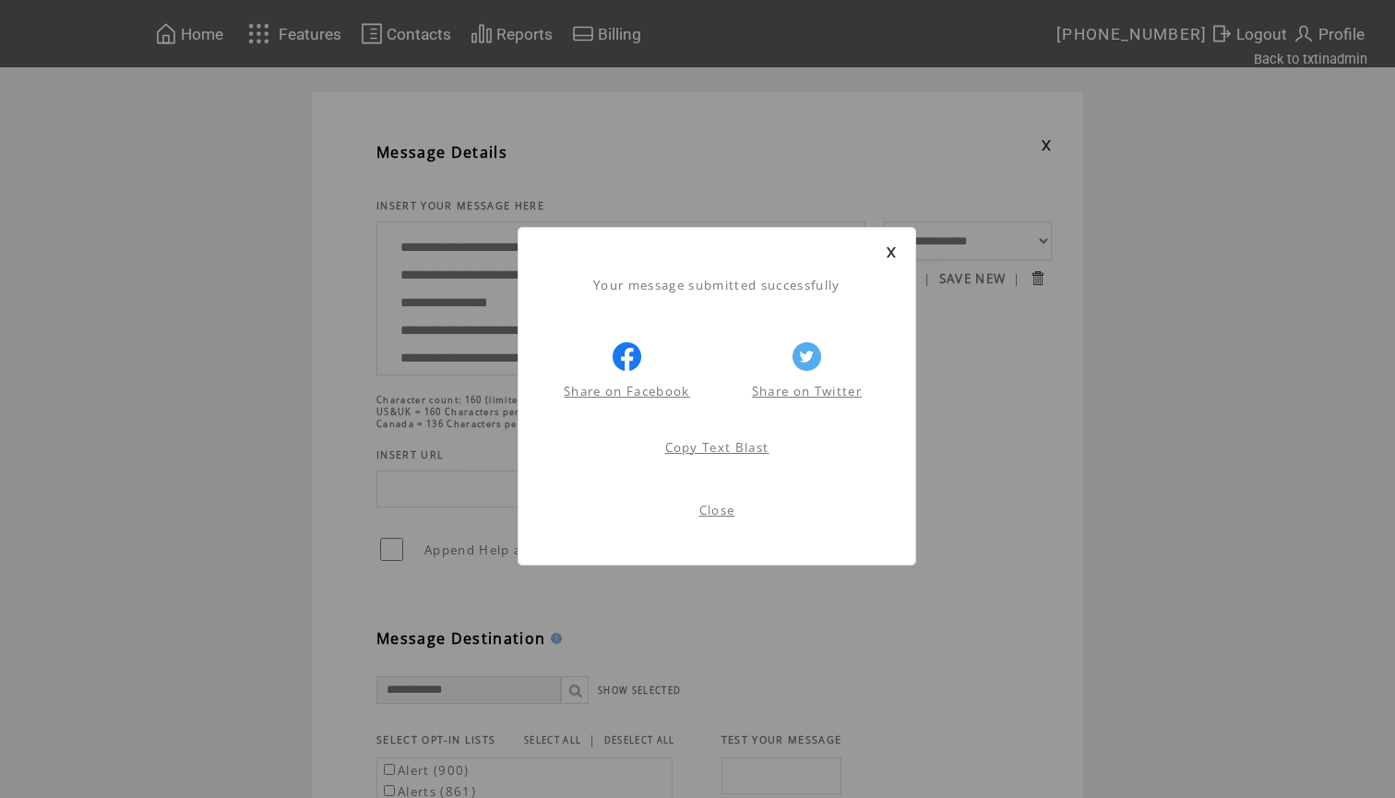
scroll to position [1, 0]
click at [889, 251] on link at bounding box center [890, 252] width 11 height 12
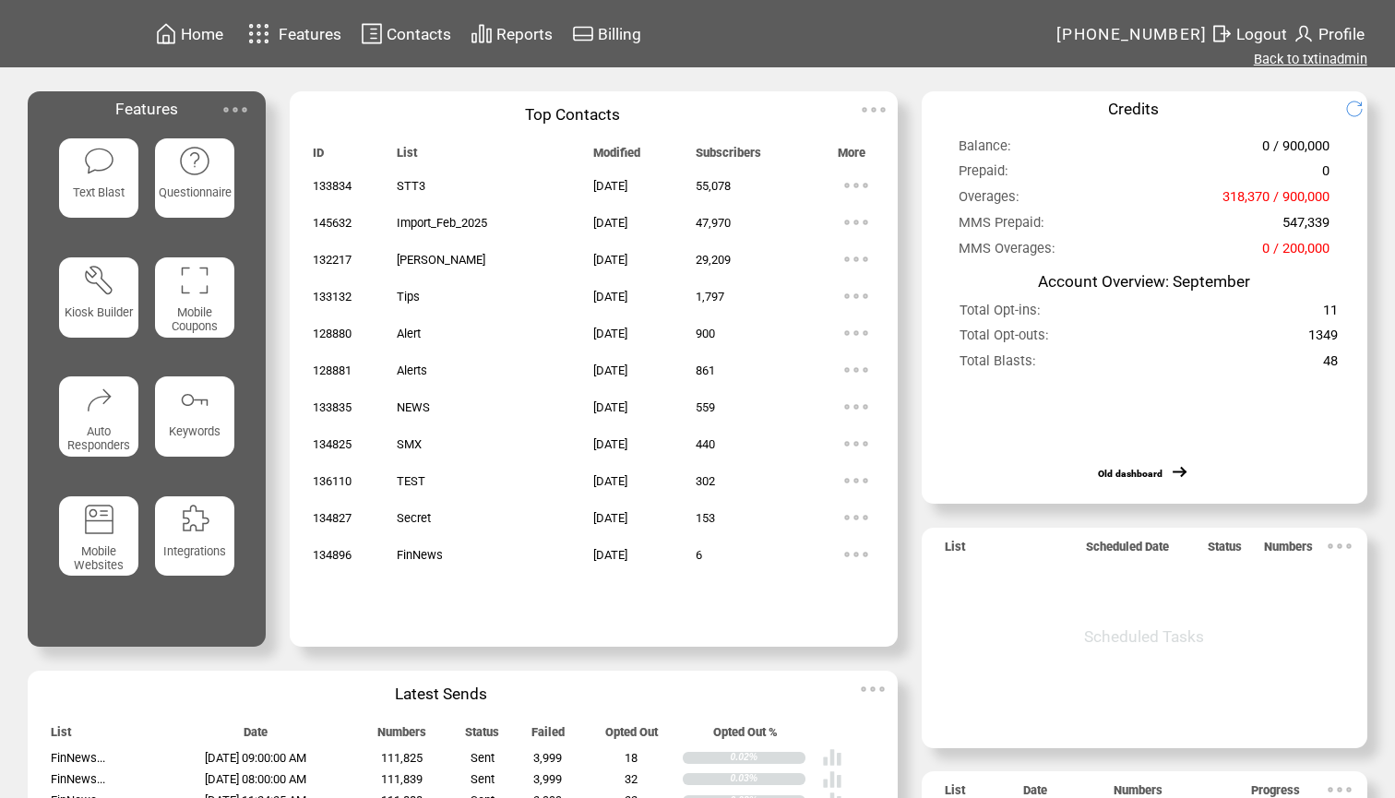
click at [1286, 58] on link "Back to txtinadmin" at bounding box center [1309, 59] width 113 height 17
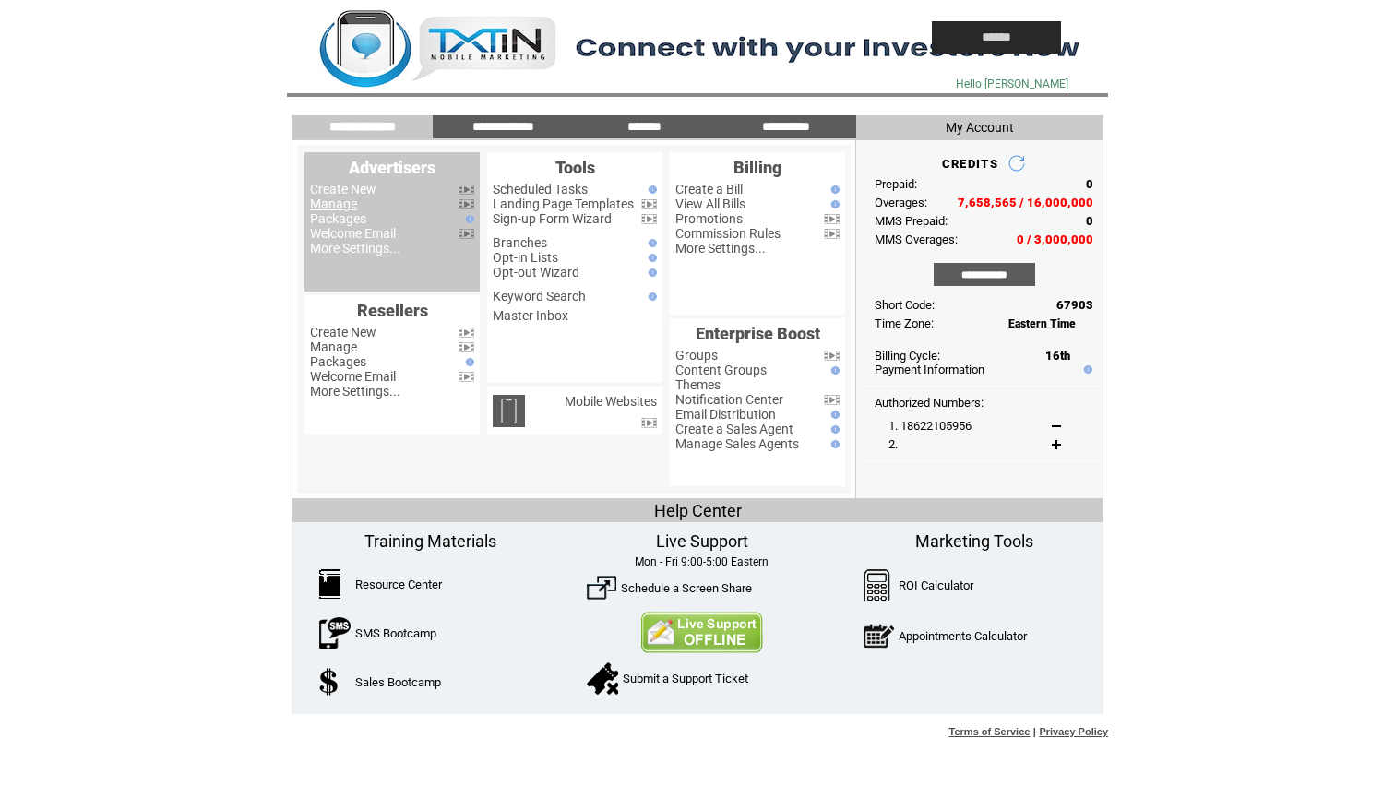
click at [338, 207] on link "Manage" at bounding box center [333, 203] width 47 height 15
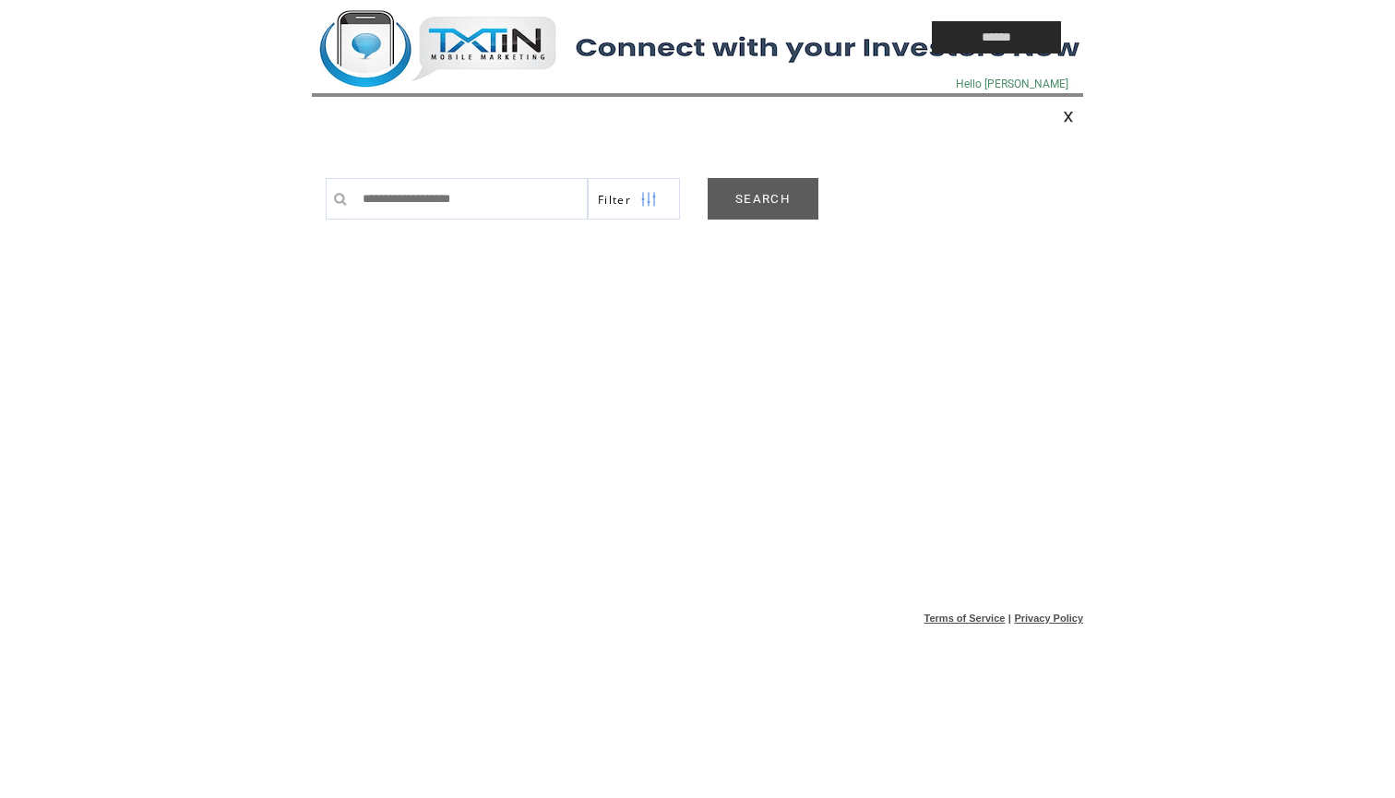
click at [766, 190] on link "SEARCH" at bounding box center [762, 199] width 111 height 42
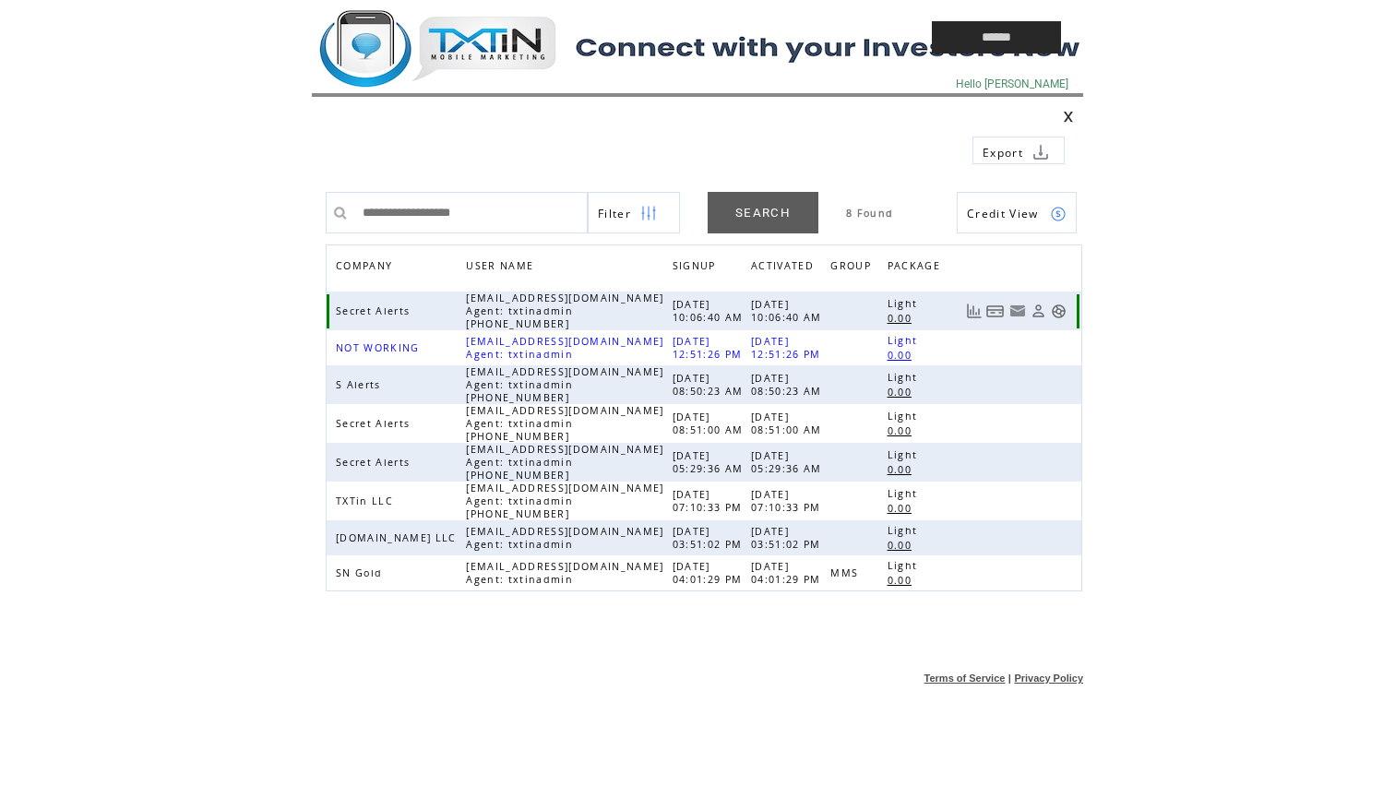
click at [1060, 312] on link at bounding box center [1059, 311] width 16 height 16
click at [506, 46] on td at bounding box center [579, 37] width 535 height 75
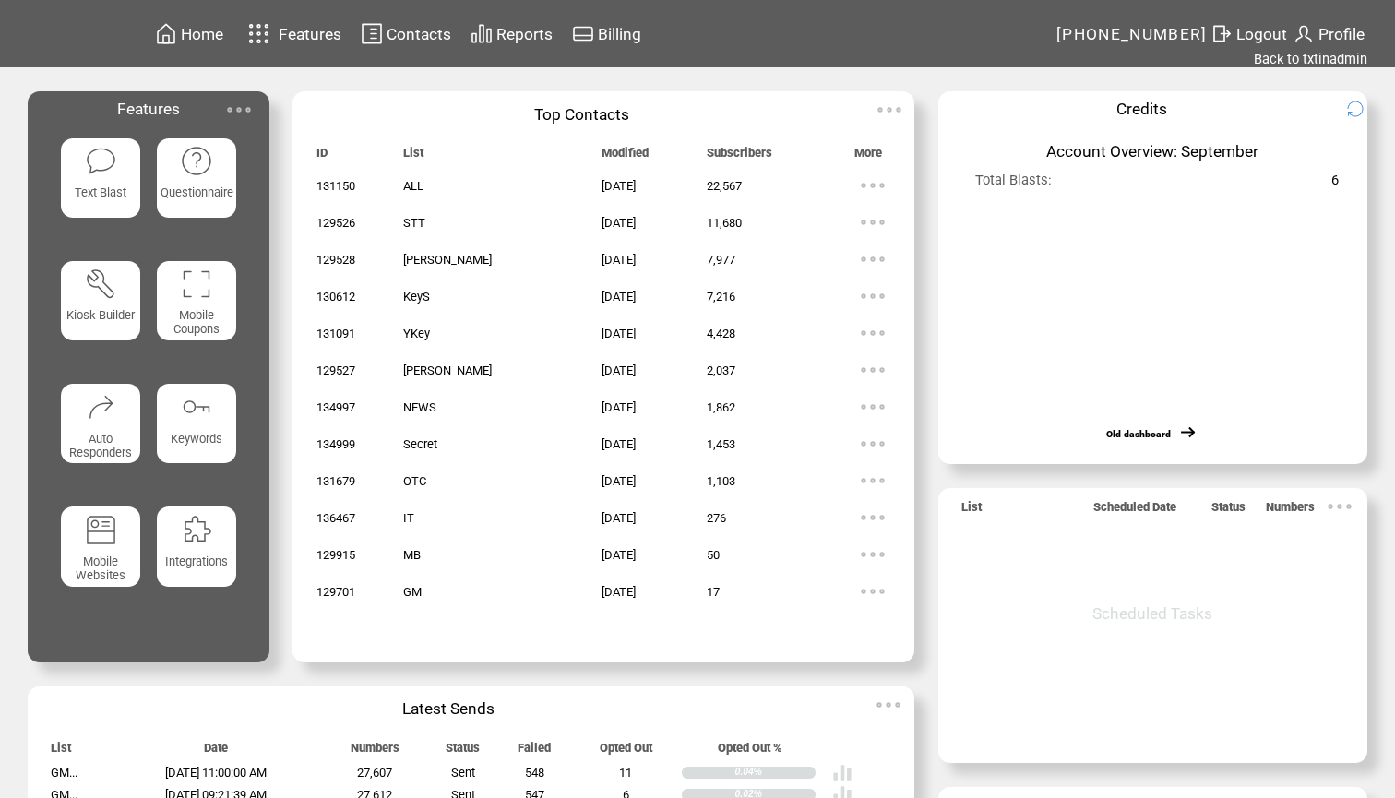
click at [542, 31] on span "Reports" at bounding box center [524, 34] width 56 height 18
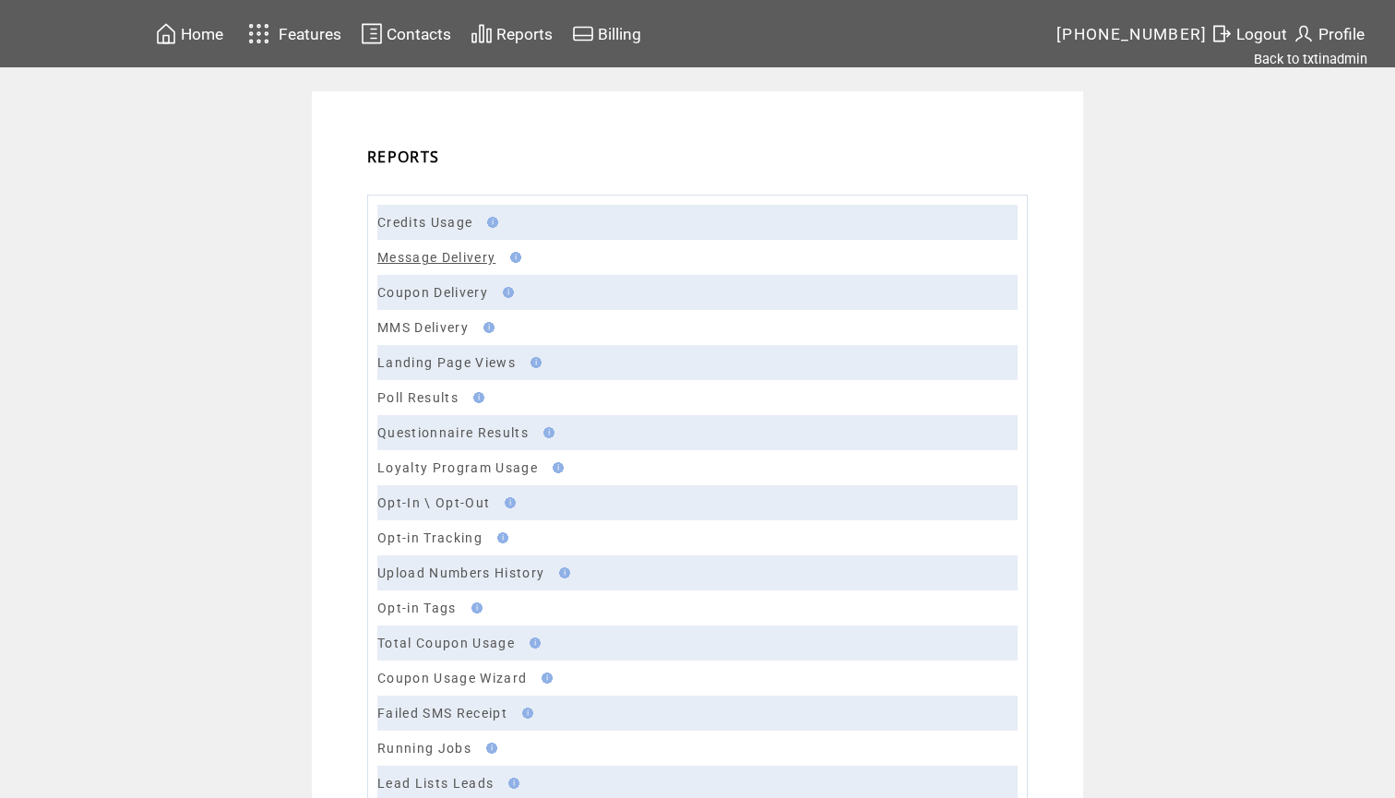
click at [410, 255] on link "Message Delivery" at bounding box center [436, 257] width 118 height 15
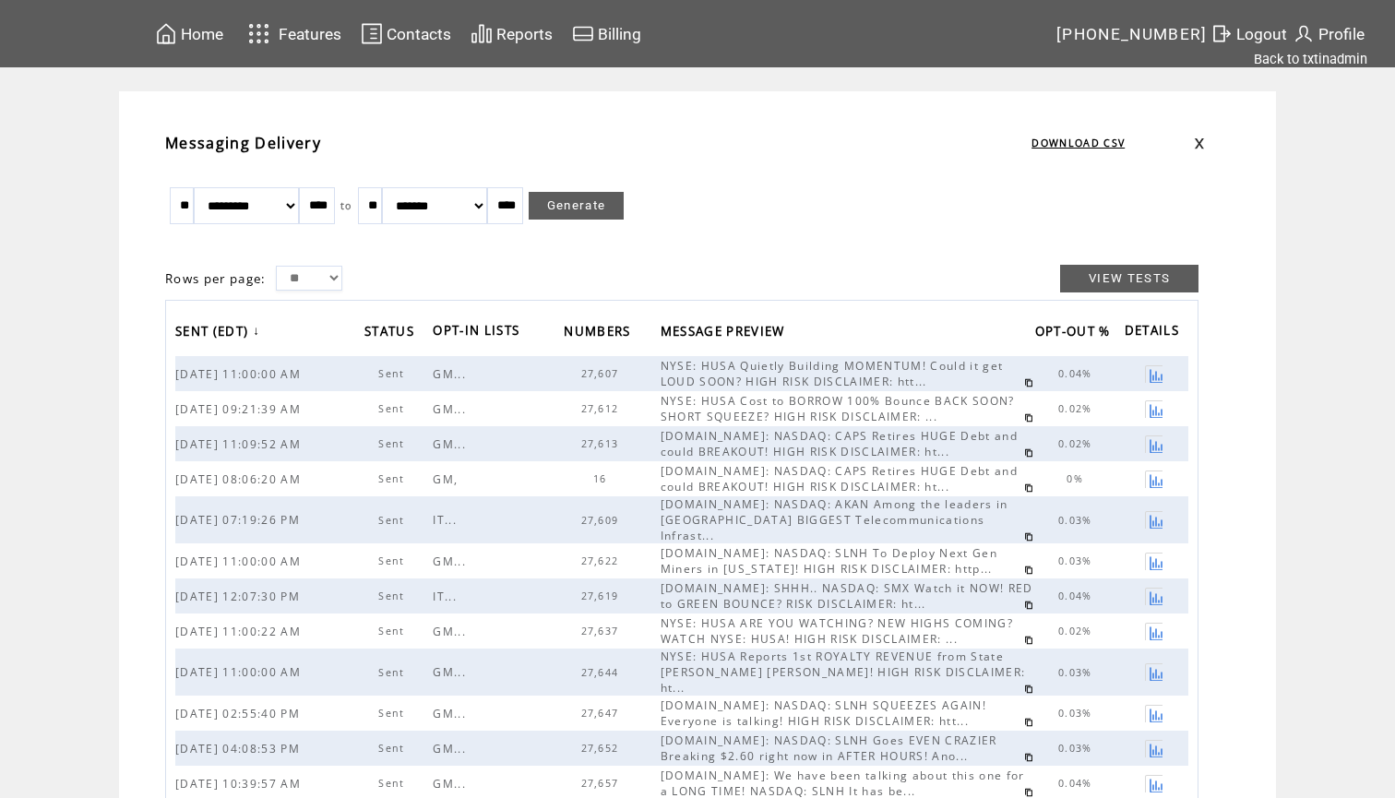
click at [1024, 565] on link at bounding box center [1028, 569] width 9 height 9
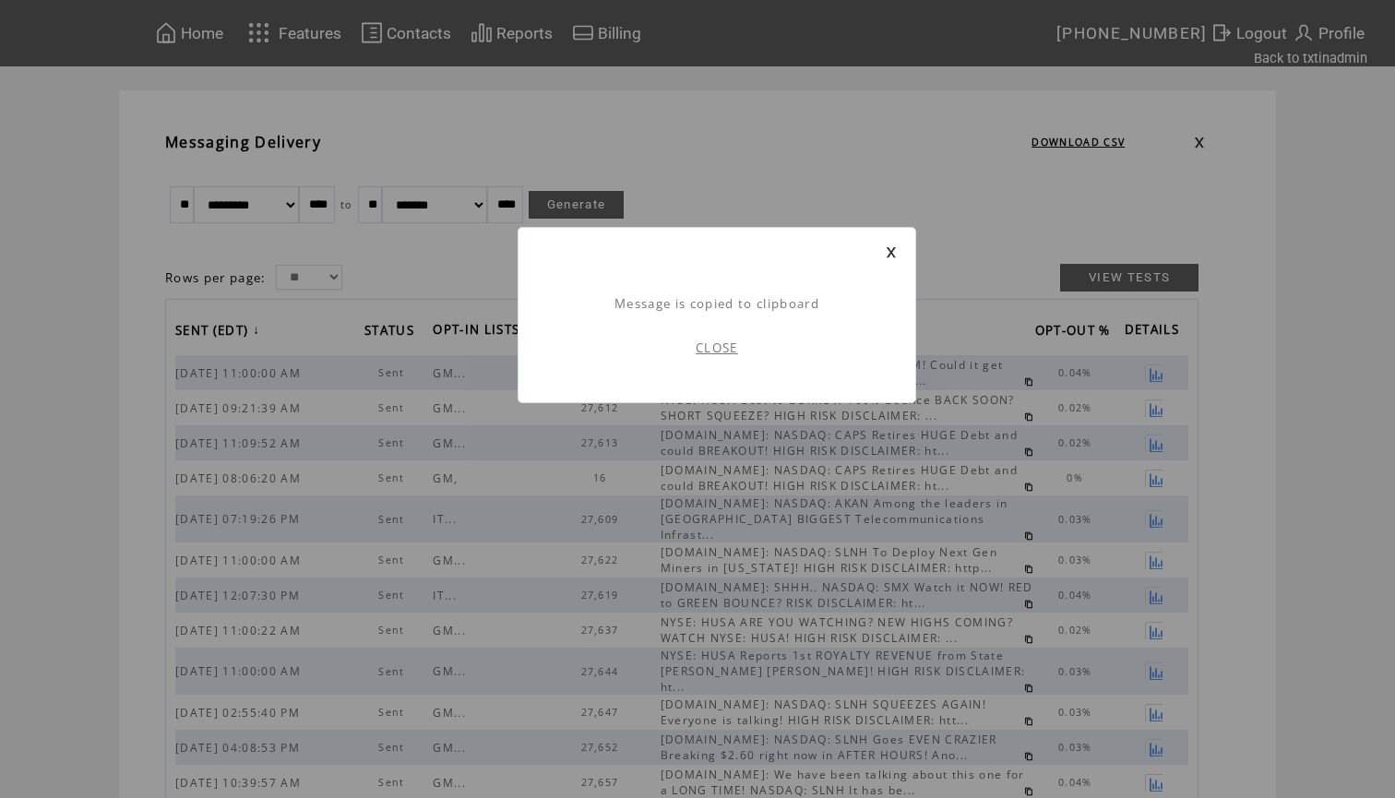
click at [730, 353] on link "CLOSE" at bounding box center [716, 347] width 42 height 17
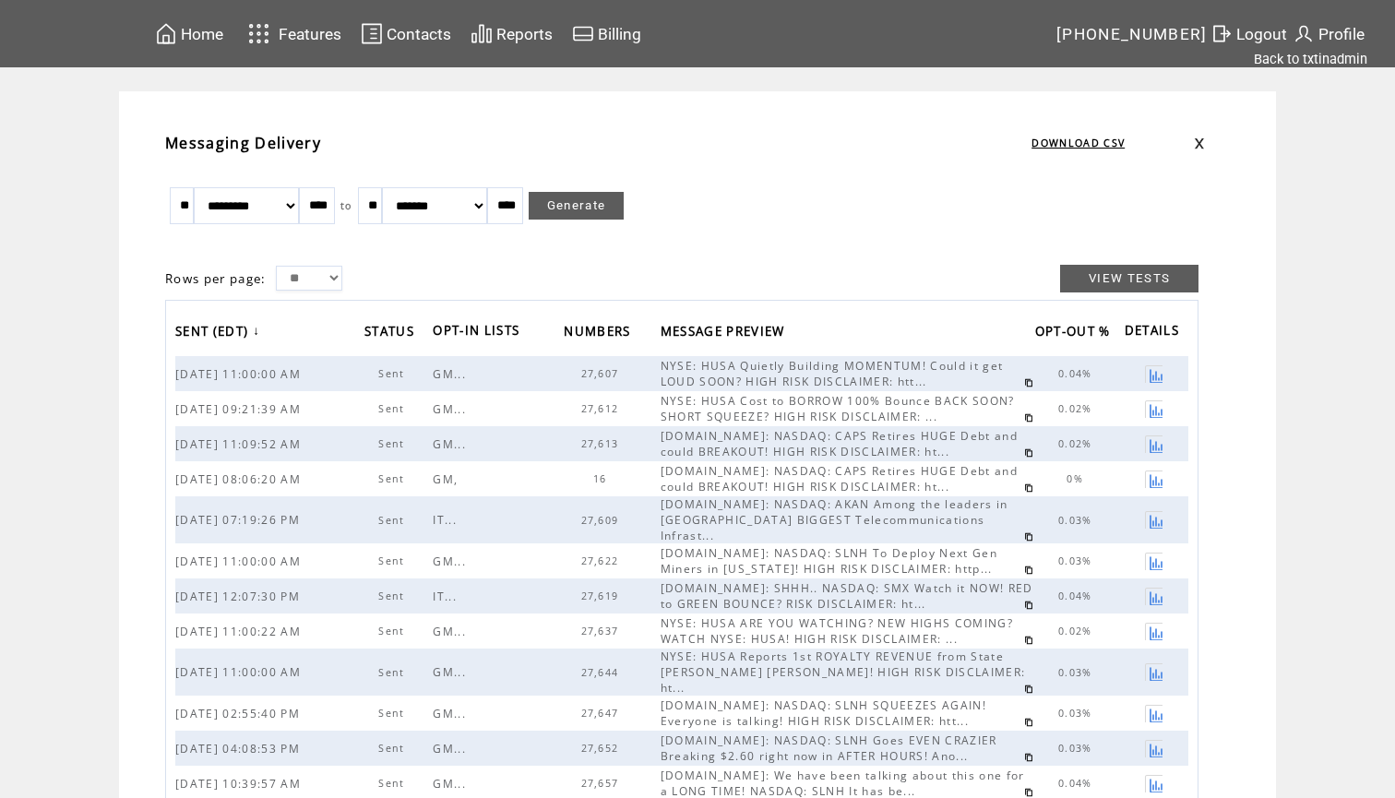
click at [217, 30] on span "Home" at bounding box center [202, 34] width 42 height 18
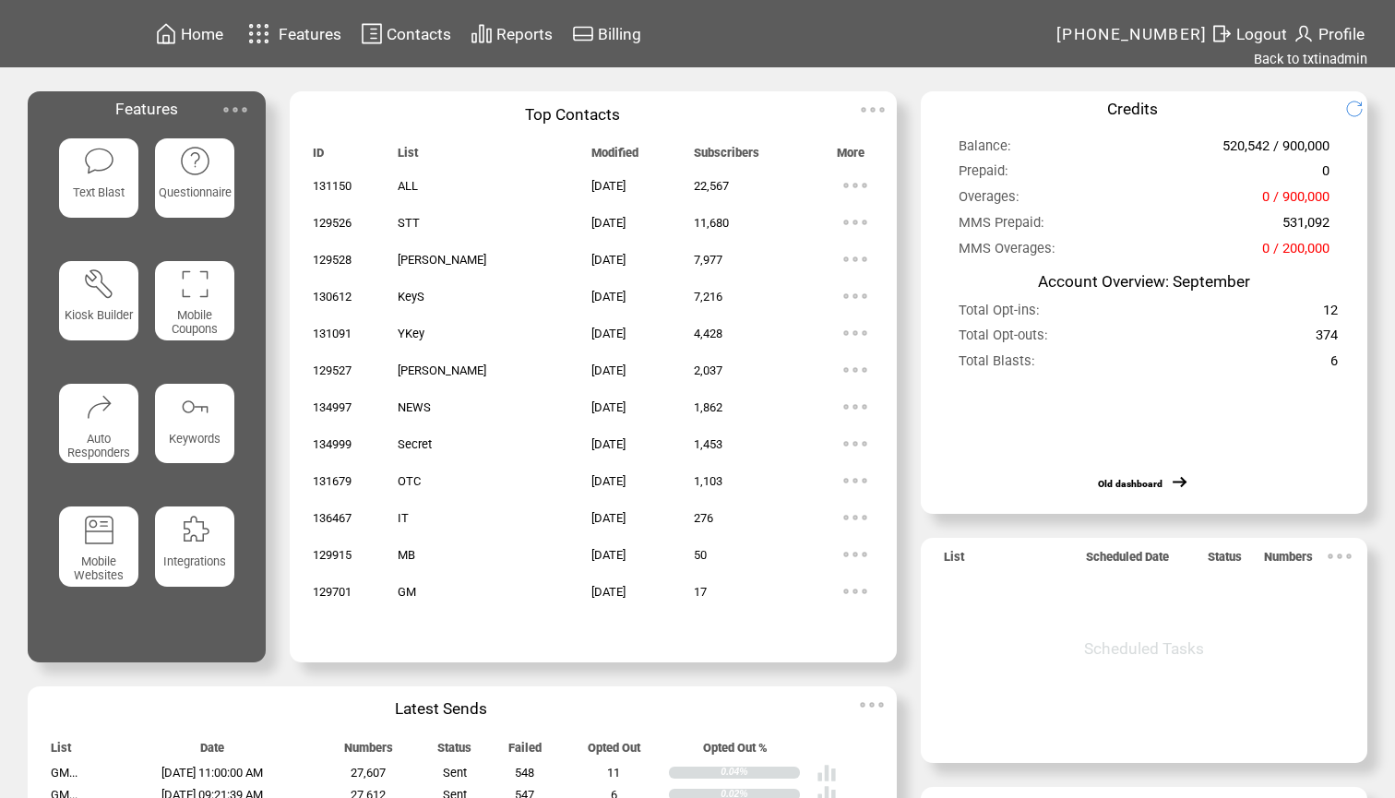
drag, startPoint x: 0, startPoint y: 0, endPoint x: 93, endPoint y: 174, distance: 197.6
click at [93, 174] on img at bounding box center [99, 161] width 32 height 32
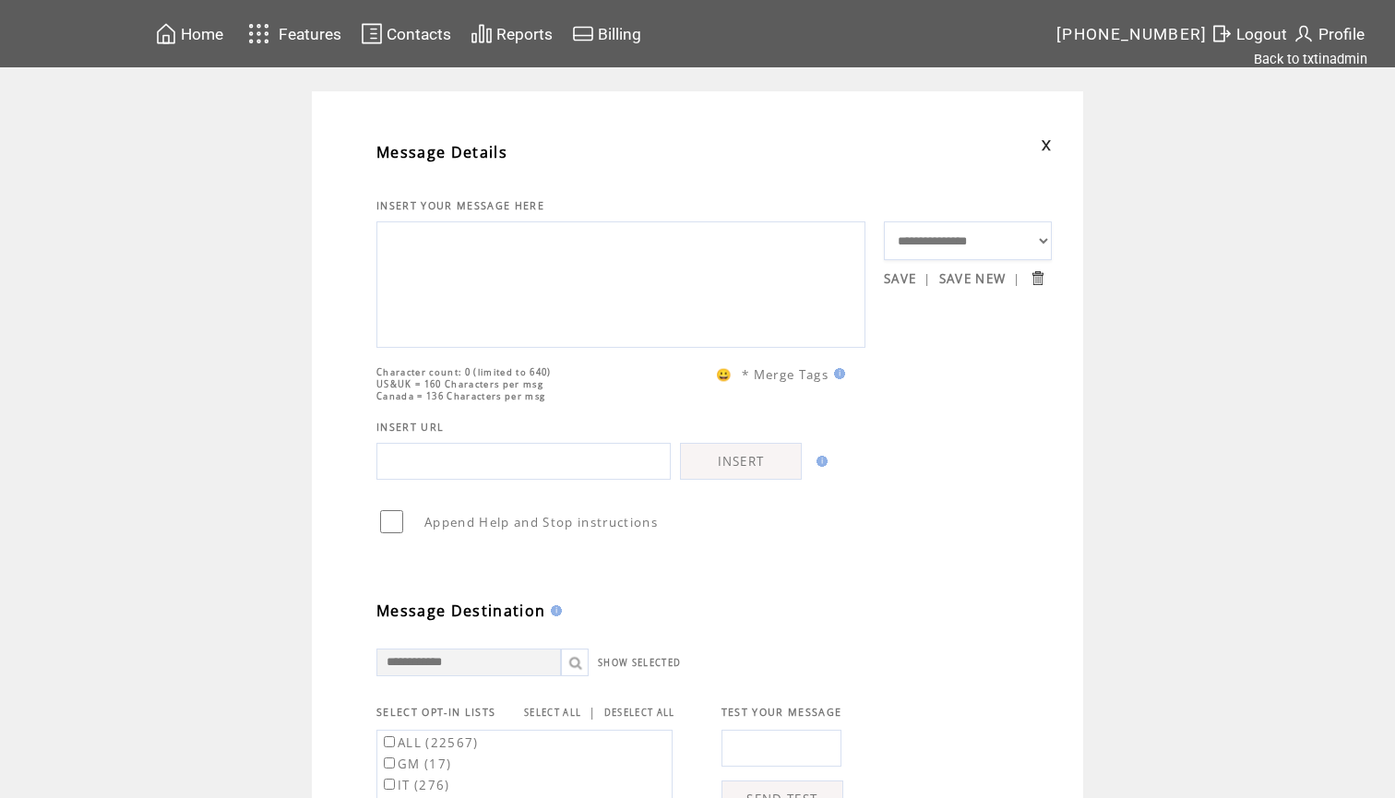
click at [491, 234] on textarea at bounding box center [620, 282] width 469 height 111
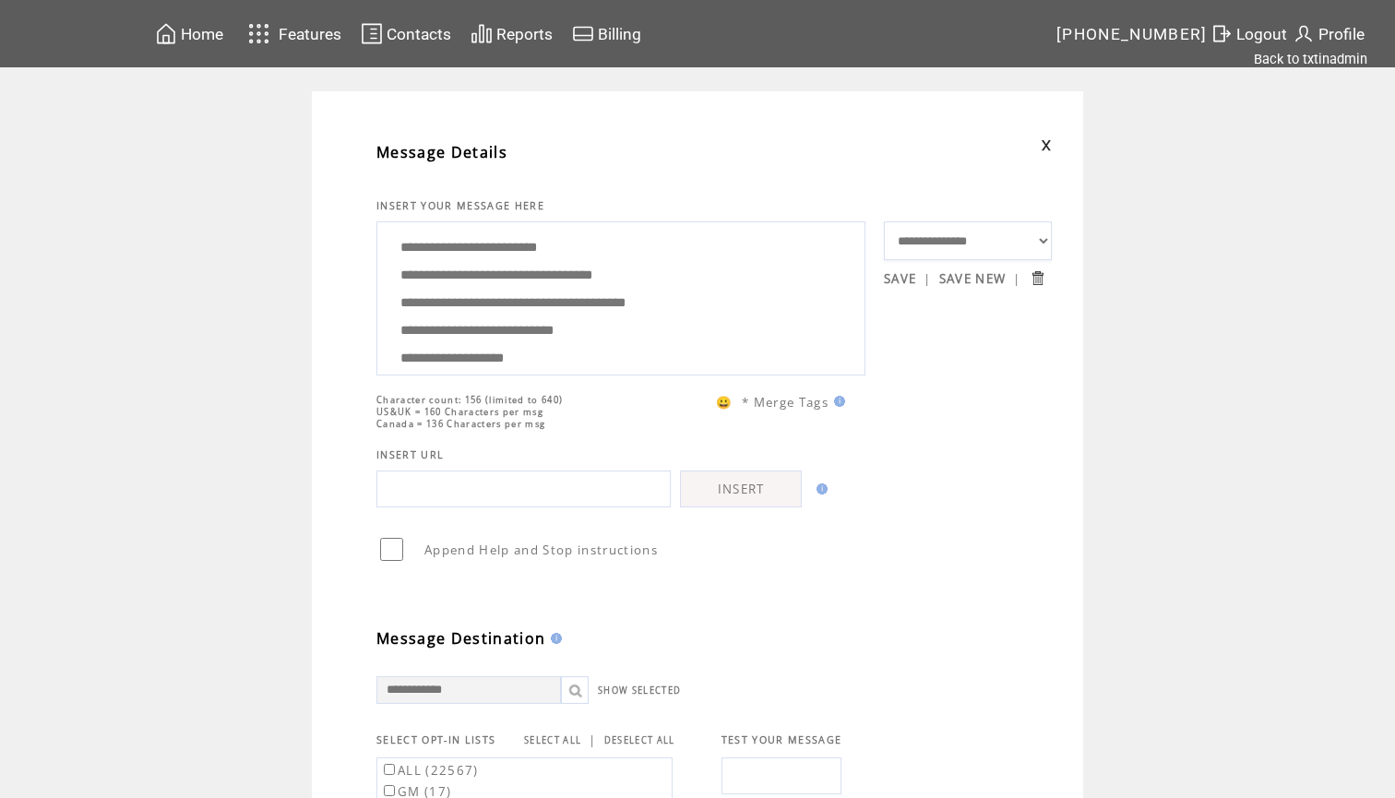
drag, startPoint x: 689, startPoint y: 290, endPoint x: 372, endPoint y: 293, distance: 317.3
click at [372, 293] on div "**********" at bounding box center [715, 758] width 753 height 1278
click at [659, 301] on textarea "**********" at bounding box center [620, 296] width 469 height 138
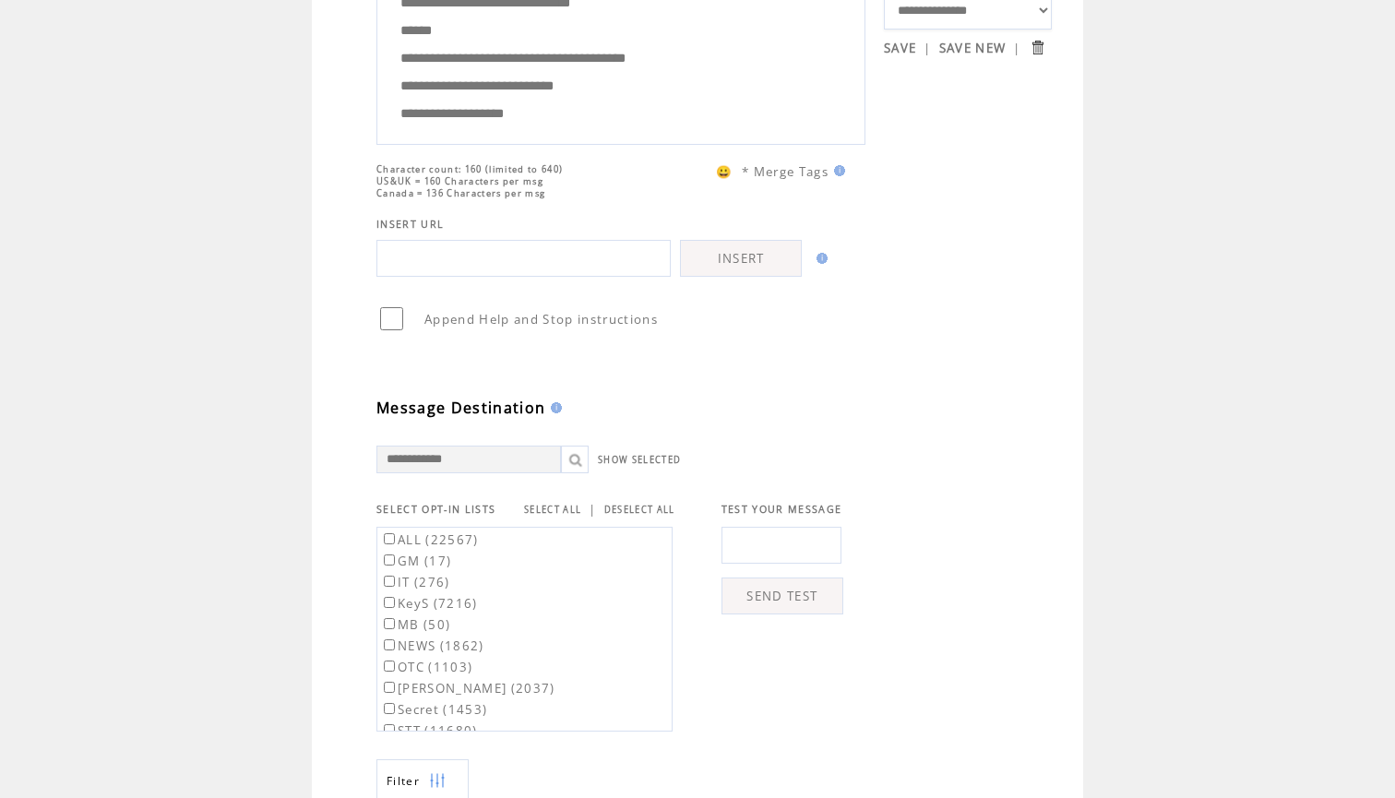
scroll to position [533, 0]
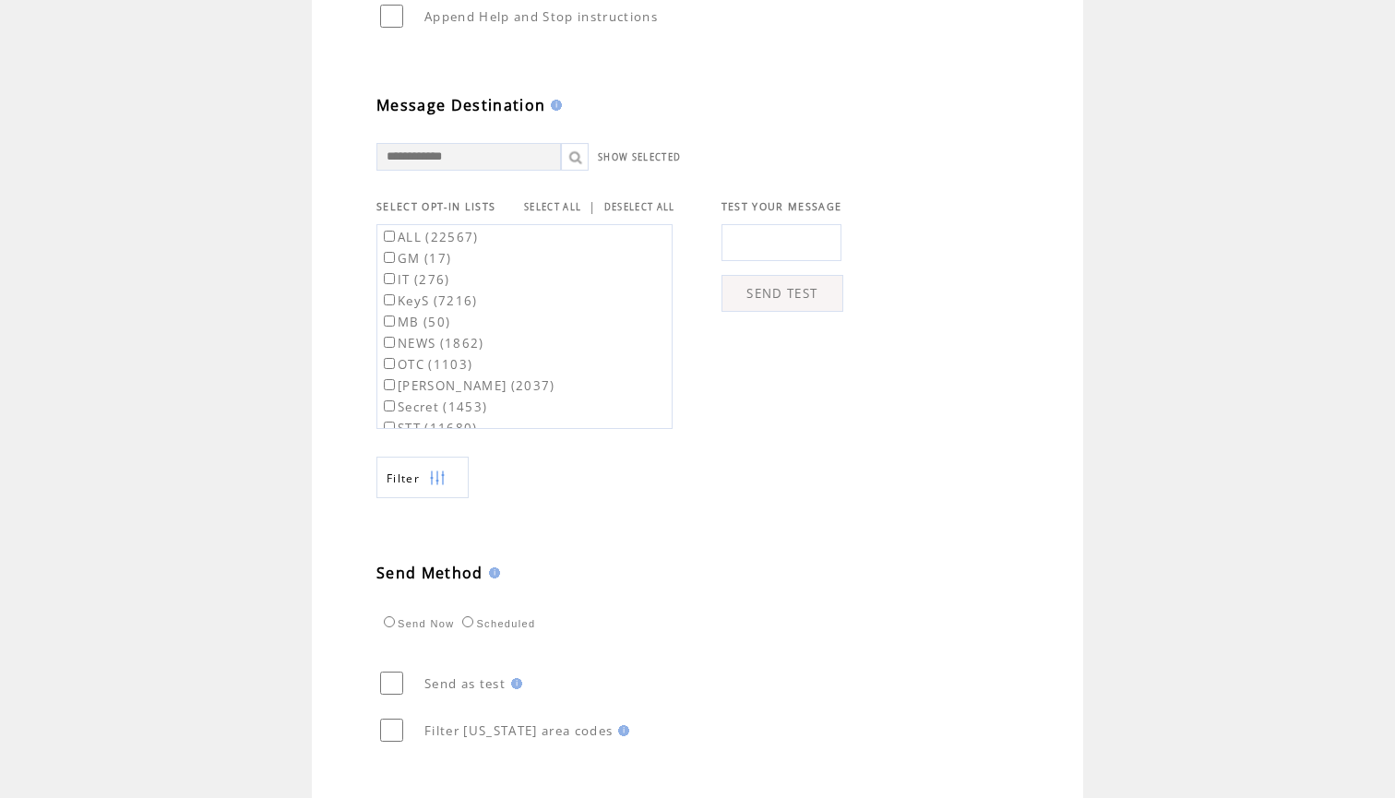
type textarea "**********"
click at [567, 210] on link "SELECT ALL" at bounding box center [552, 207] width 57 height 12
click at [447, 243] on label "ALL (22567)" at bounding box center [429, 237] width 99 height 17
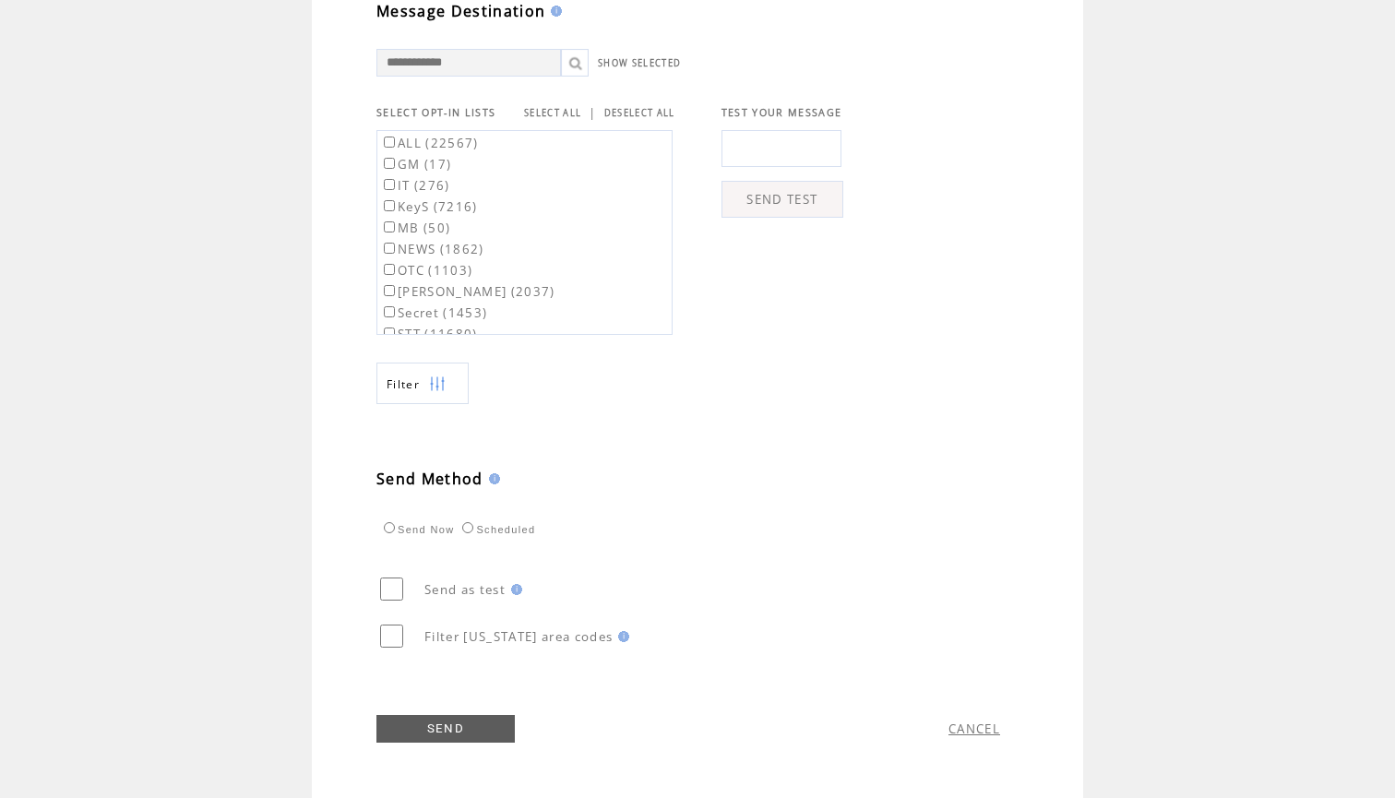
scroll to position [637, 0]
click at [437, 729] on link "SEND" at bounding box center [445, 729] width 138 height 28
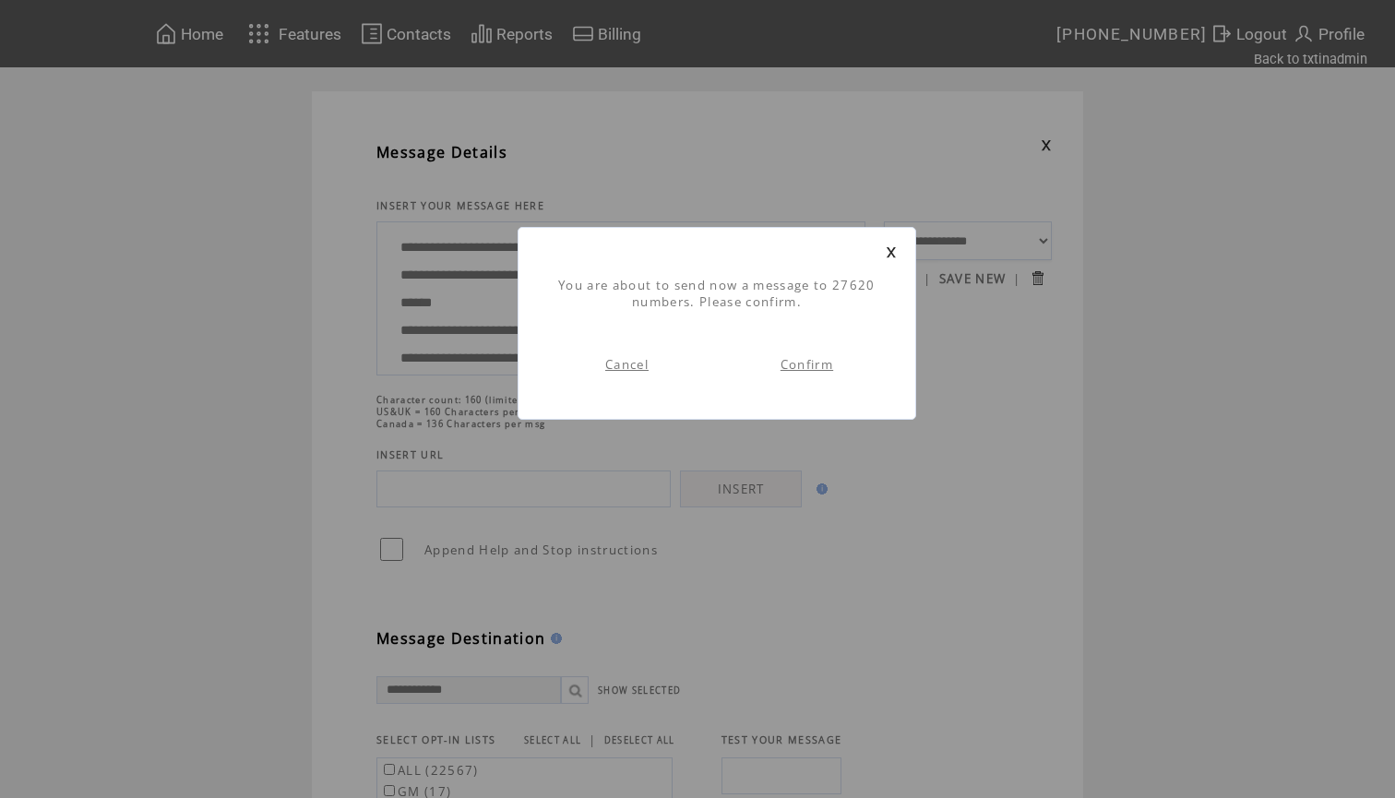
scroll to position [1, 0]
click at [812, 374] on td "Confirm" at bounding box center [807, 364] width 180 height 72
click at [815, 366] on link "Confirm" at bounding box center [806, 364] width 53 height 17
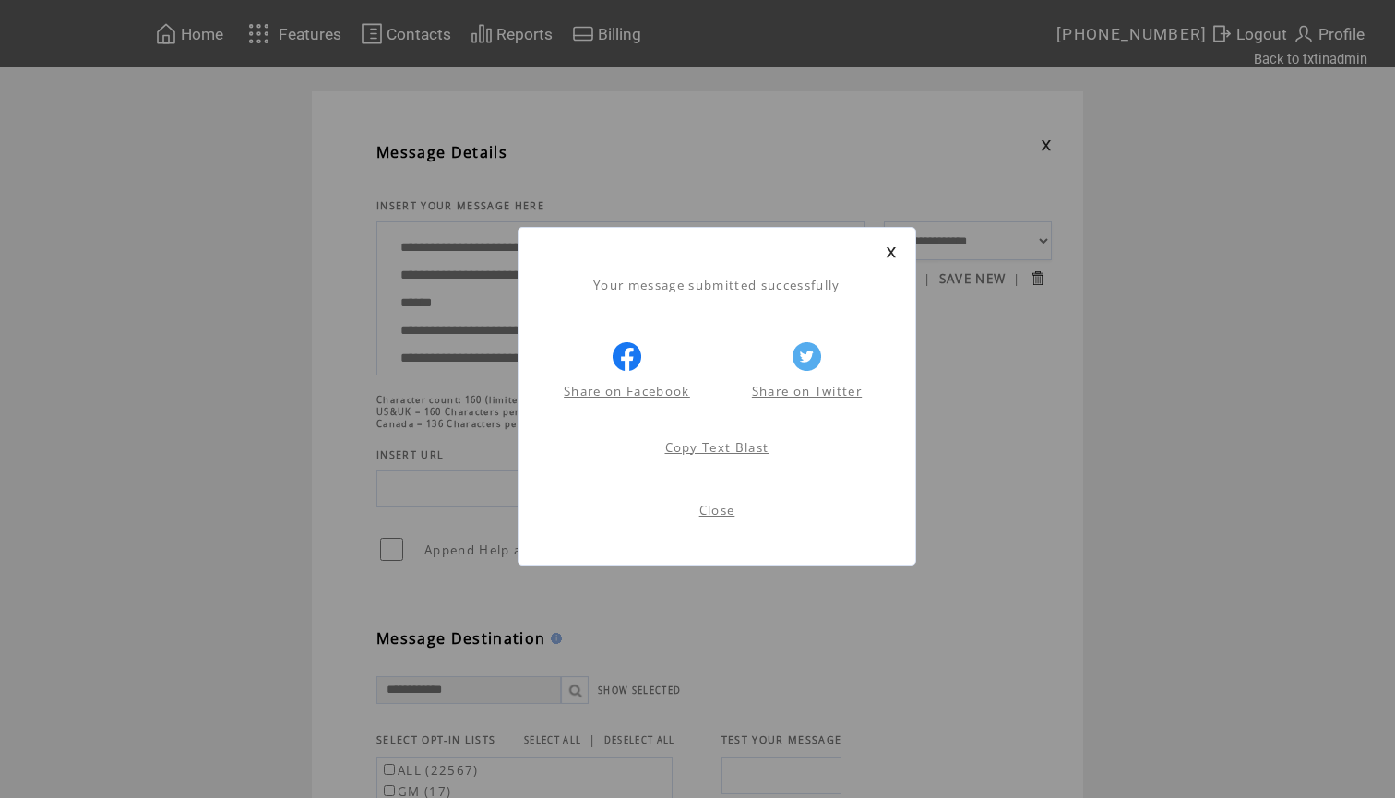
scroll to position [1, 0]
click at [889, 249] on link at bounding box center [890, 252] width 11 height 12
